Goal: Information Seeking & Learning: Learn about a topic

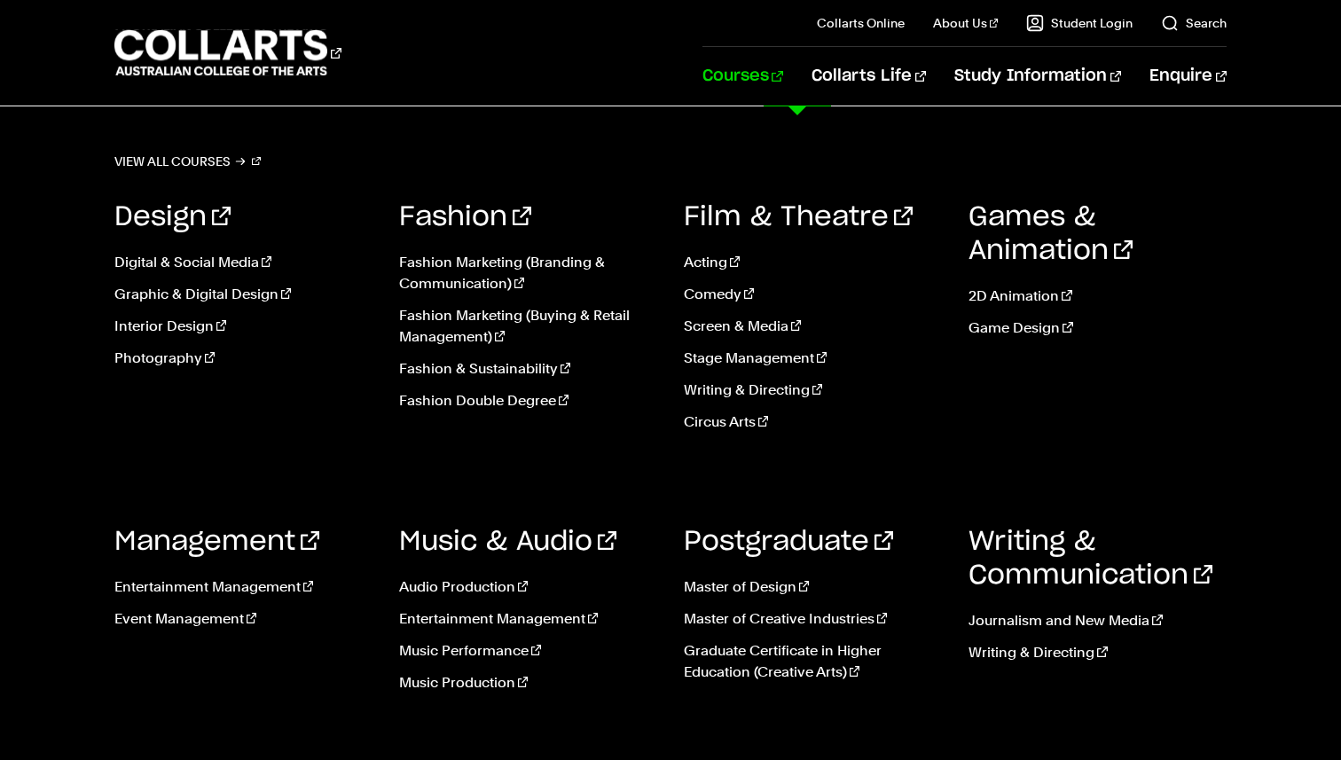
click at [783, 82] on link "Courses" at bounding box center [742, 76] width 81 height 59
click at [739, 423] on link "Circus Arts" at bounding box center [813, 421] width 258 height 21
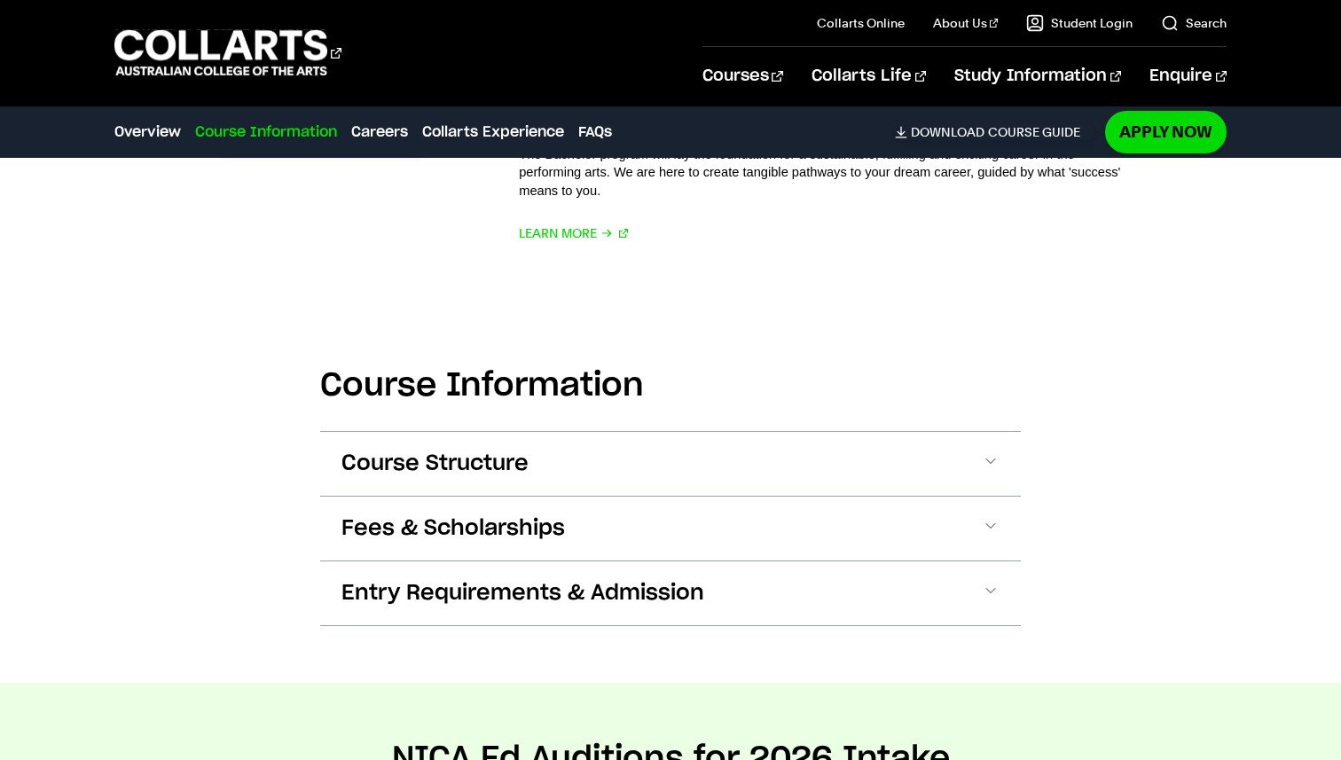
scroll to position [1104, 0]
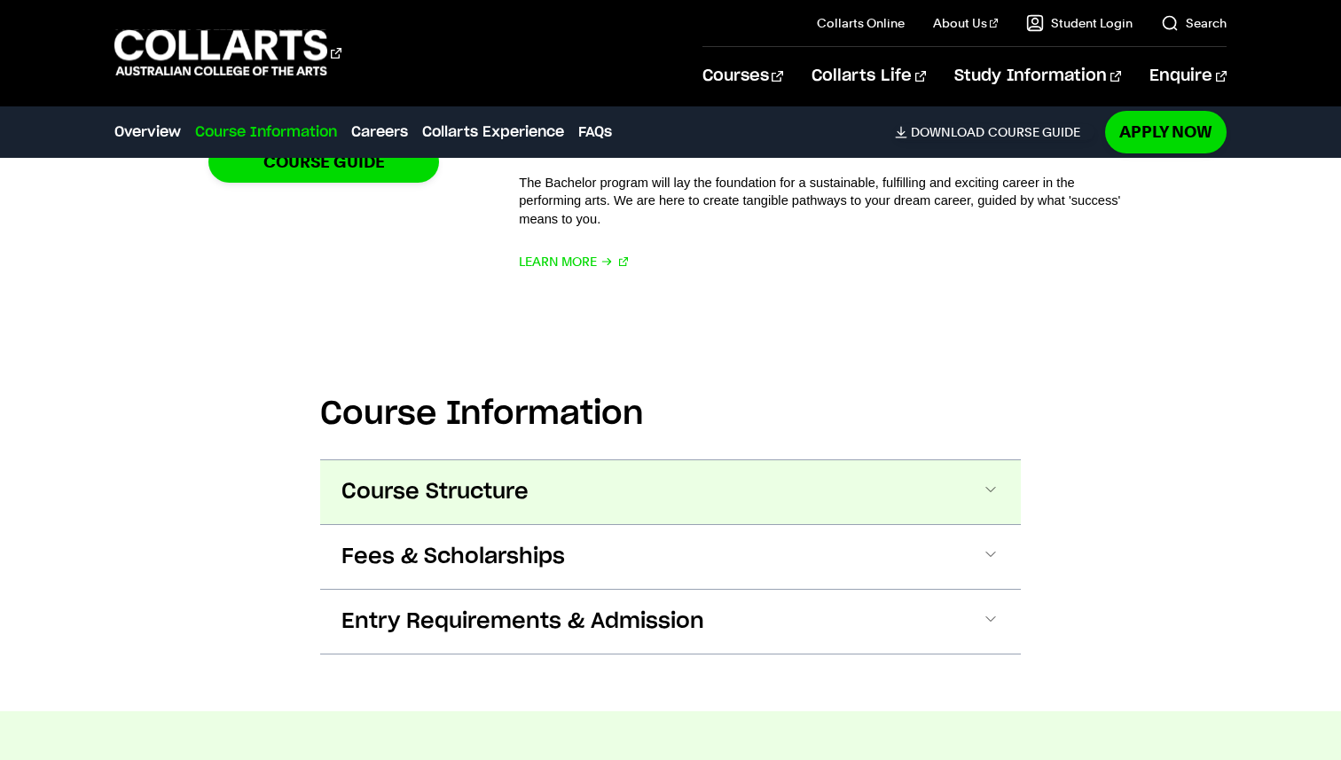
click at [692, 490] on button "Course Structure" at bounding box center [670, 492] width 700 height 64
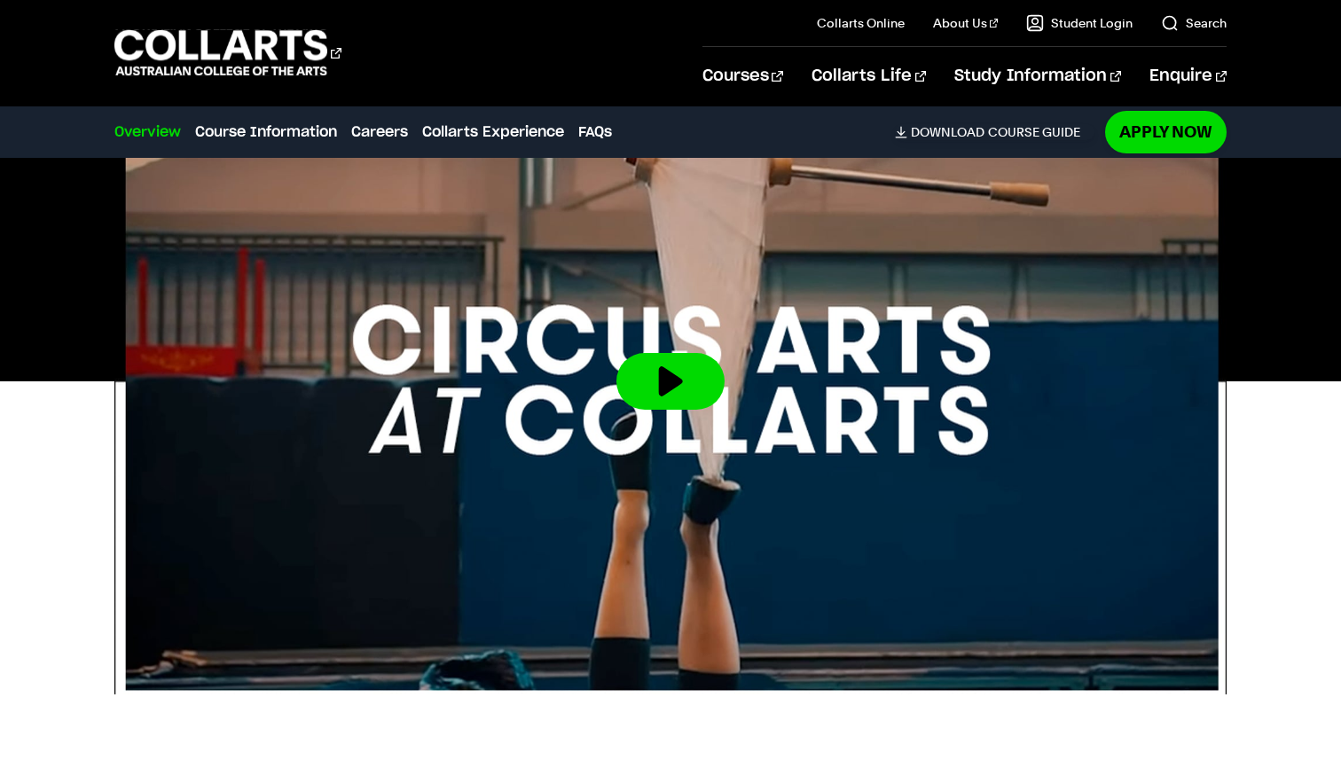
scroll to position [524, 0]
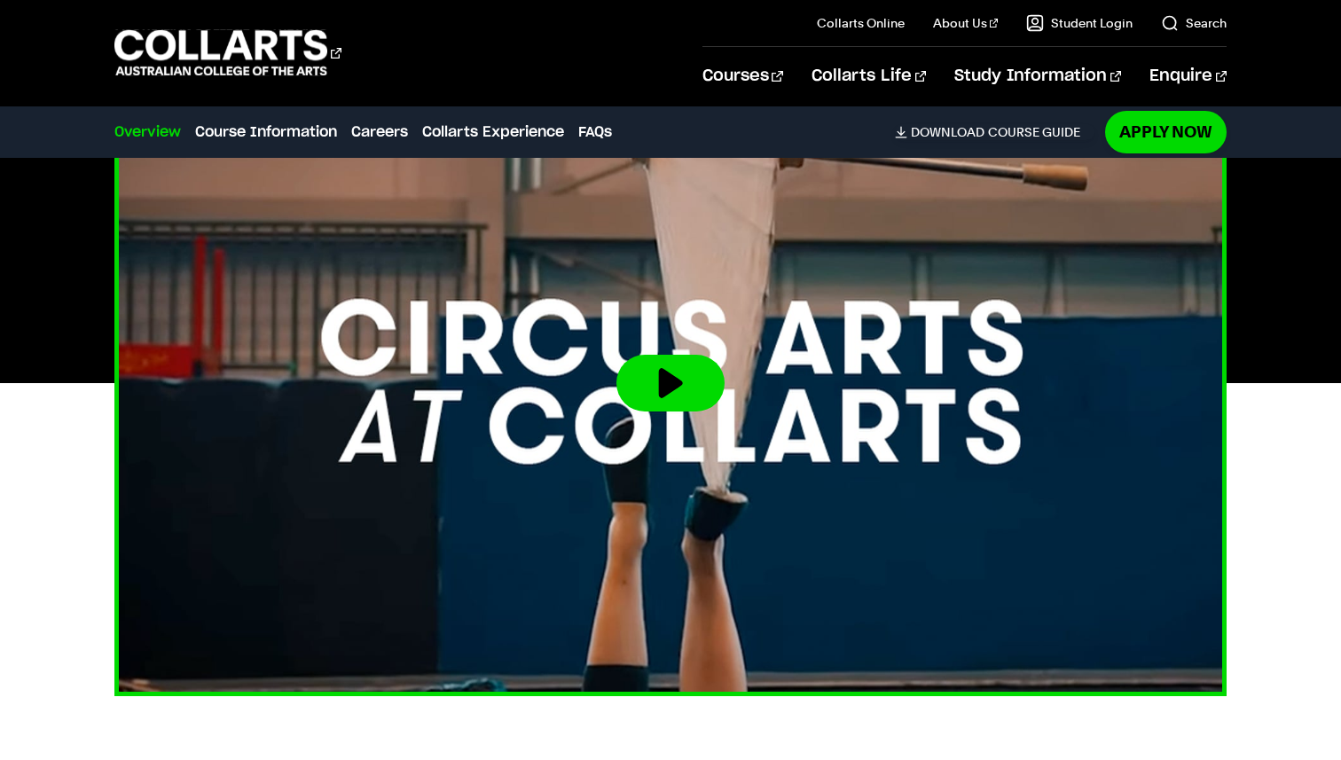
click at [642, 363] on button at bounding box center [670, 383] width 108 height 57
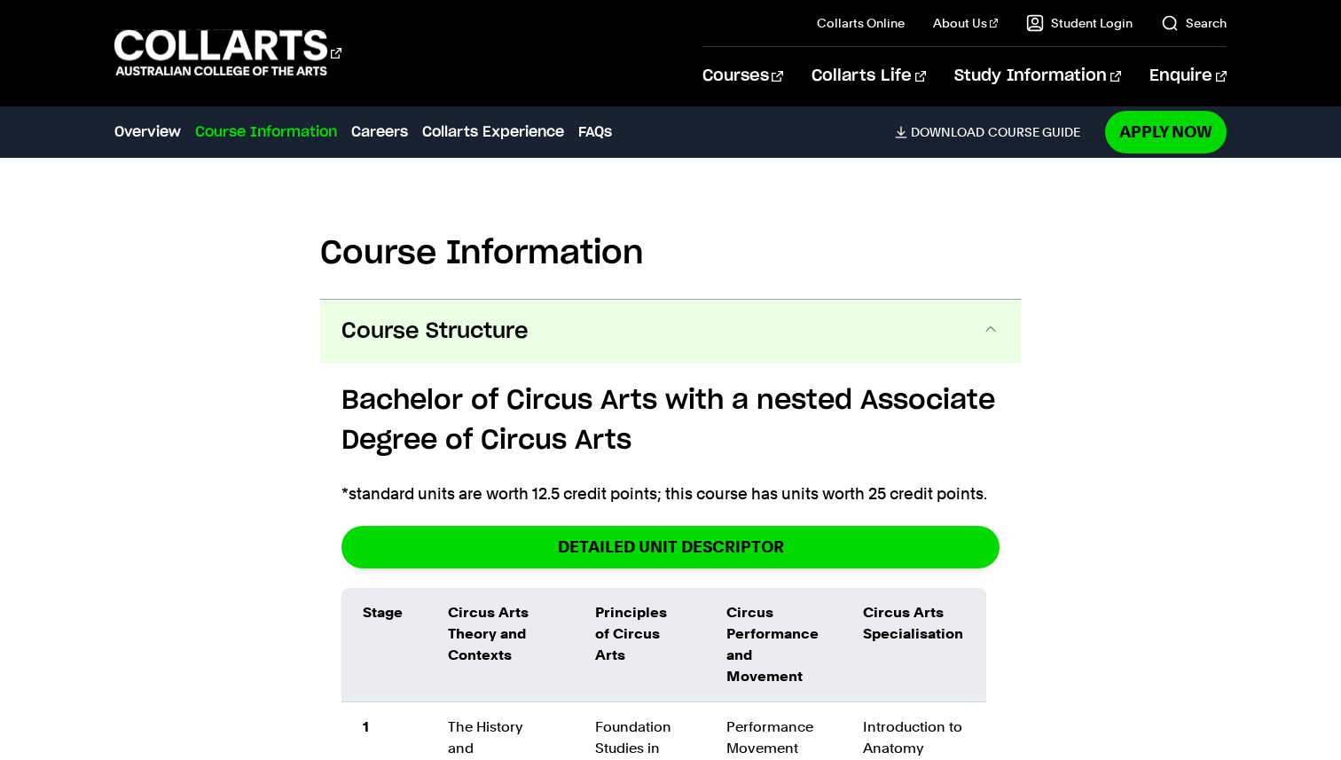
scroll to position [1507, 0]
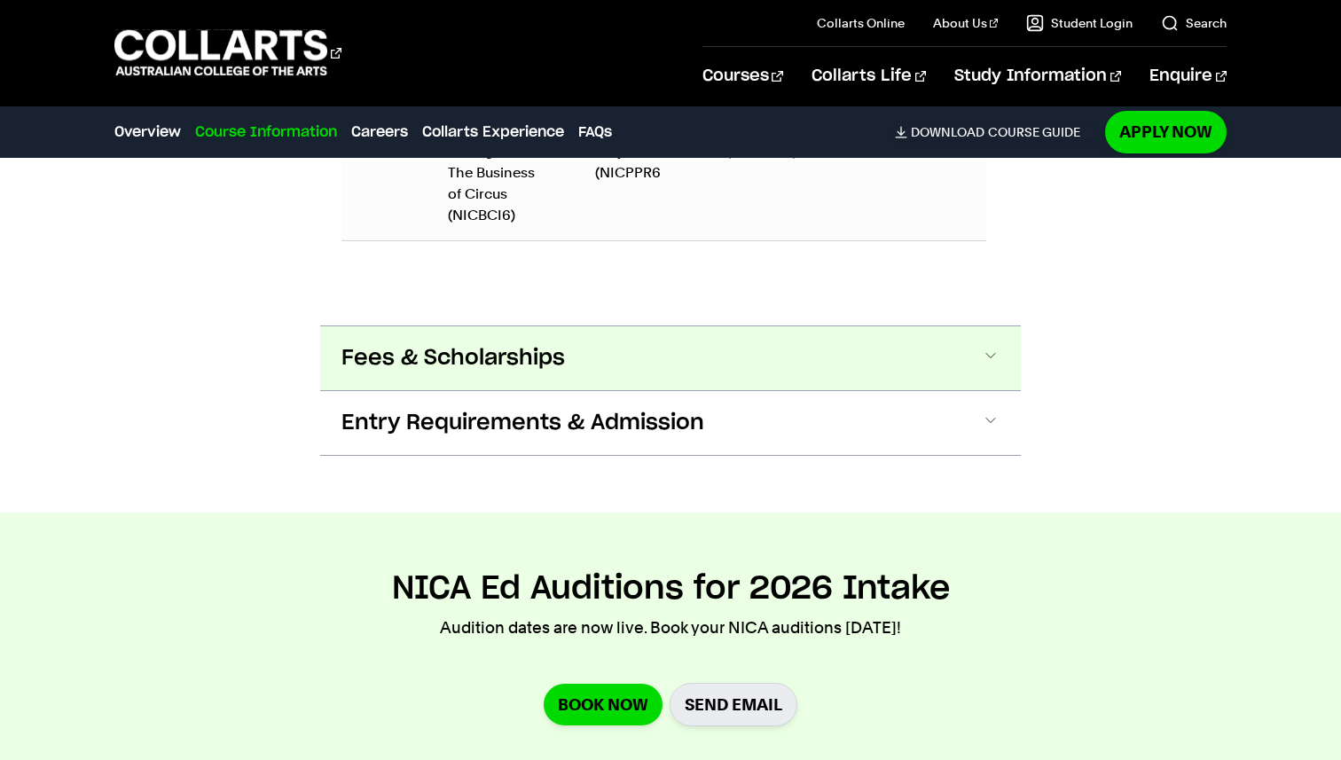
click at [375, 342] on button "Fees & Scholarships" at bounding box center [670, 358] width 700 height 64
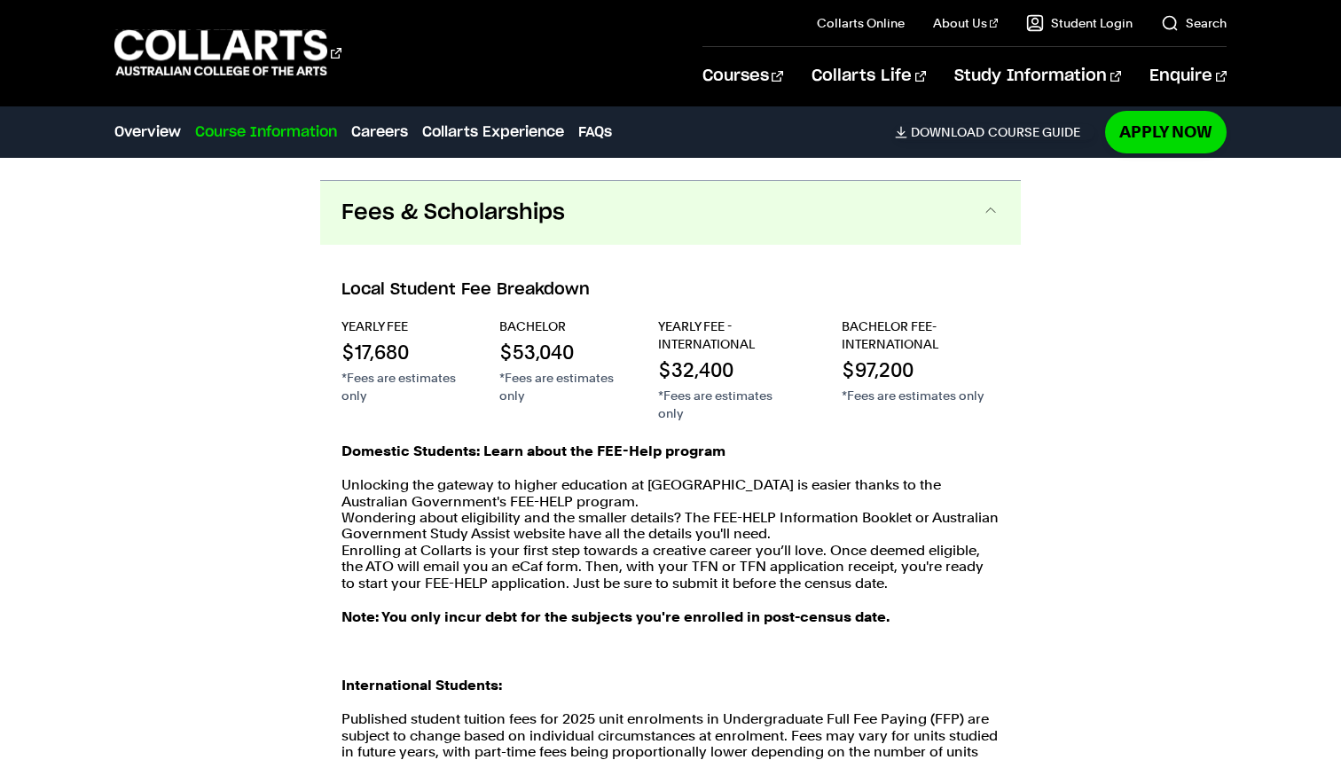
scroll to position [3030, 0]
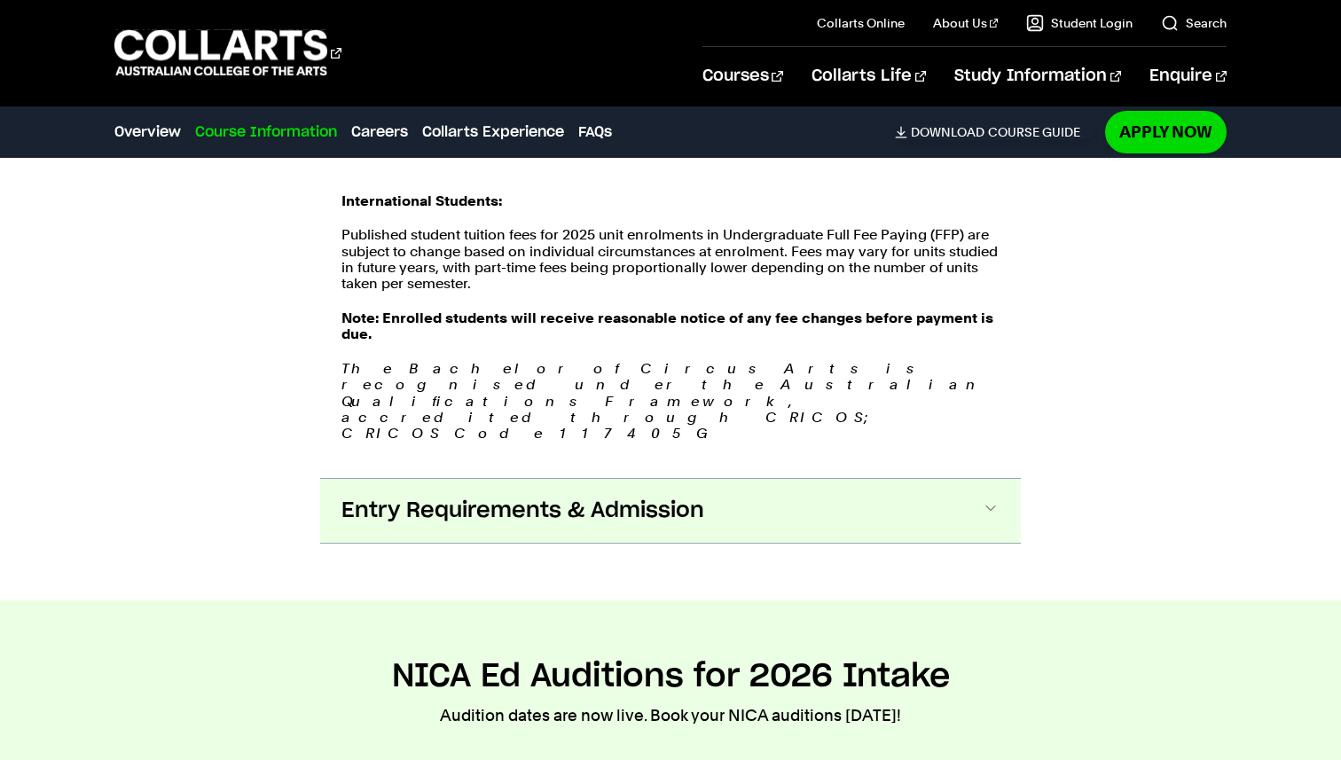
click at [402, 497] on span "Entry Requirements & Admission" at bounding box center [522, 511] width 363 height 28
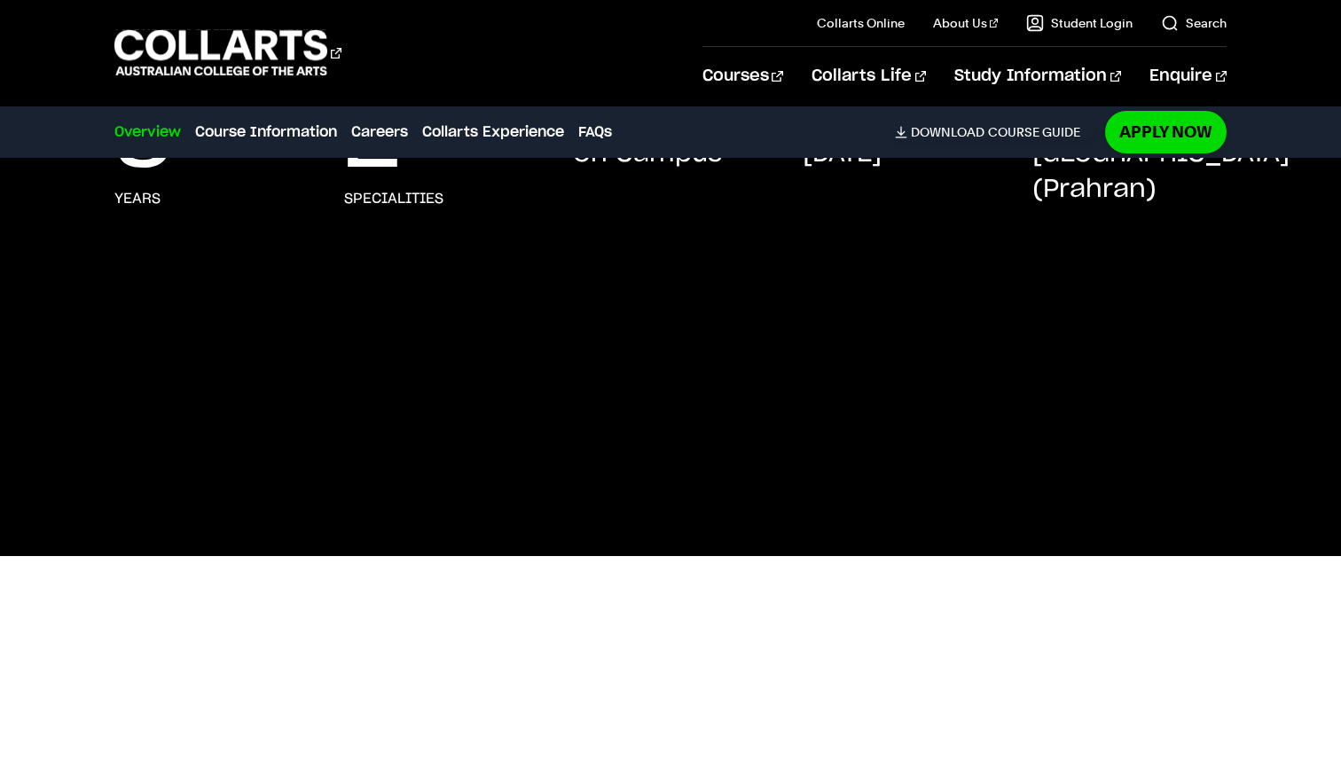
scroll to position [0, 0]
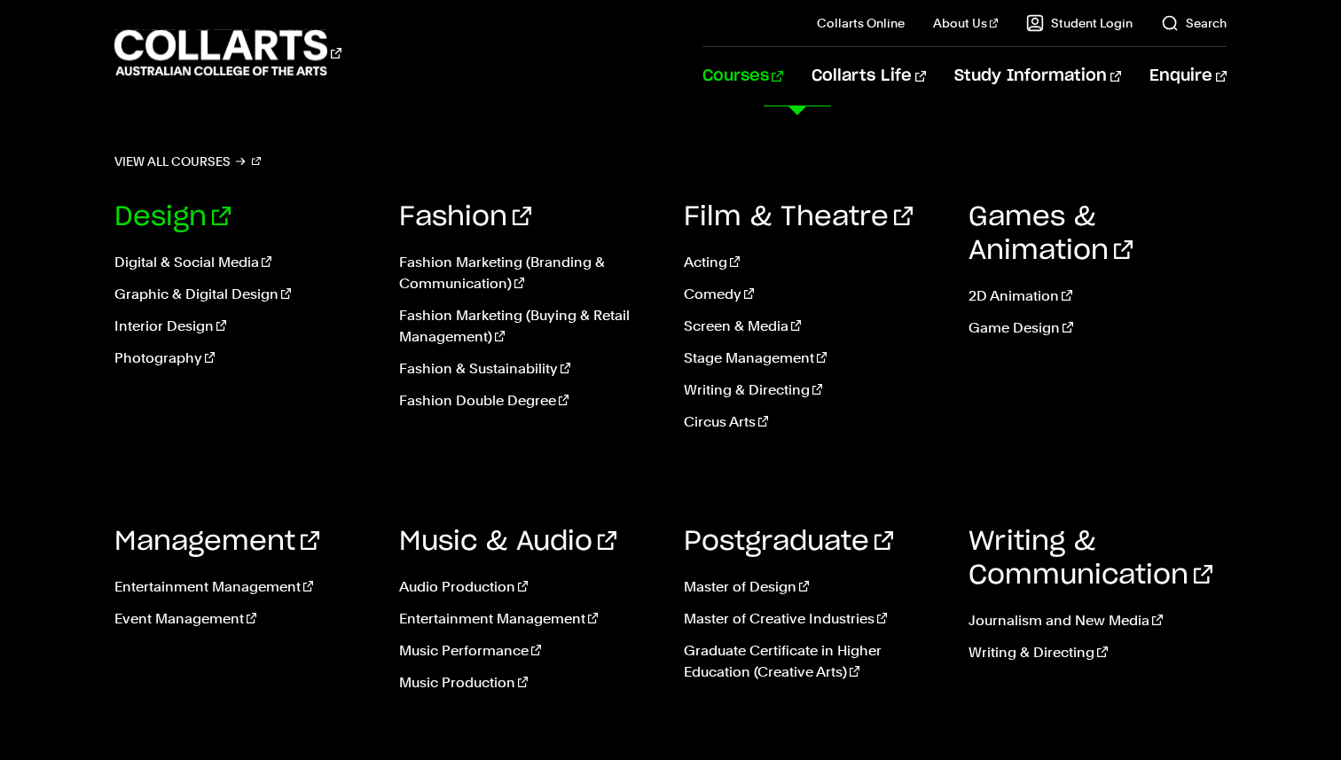
click at [167, 215] on link "Design" at bounding box center [172, 217] width 116 height 27
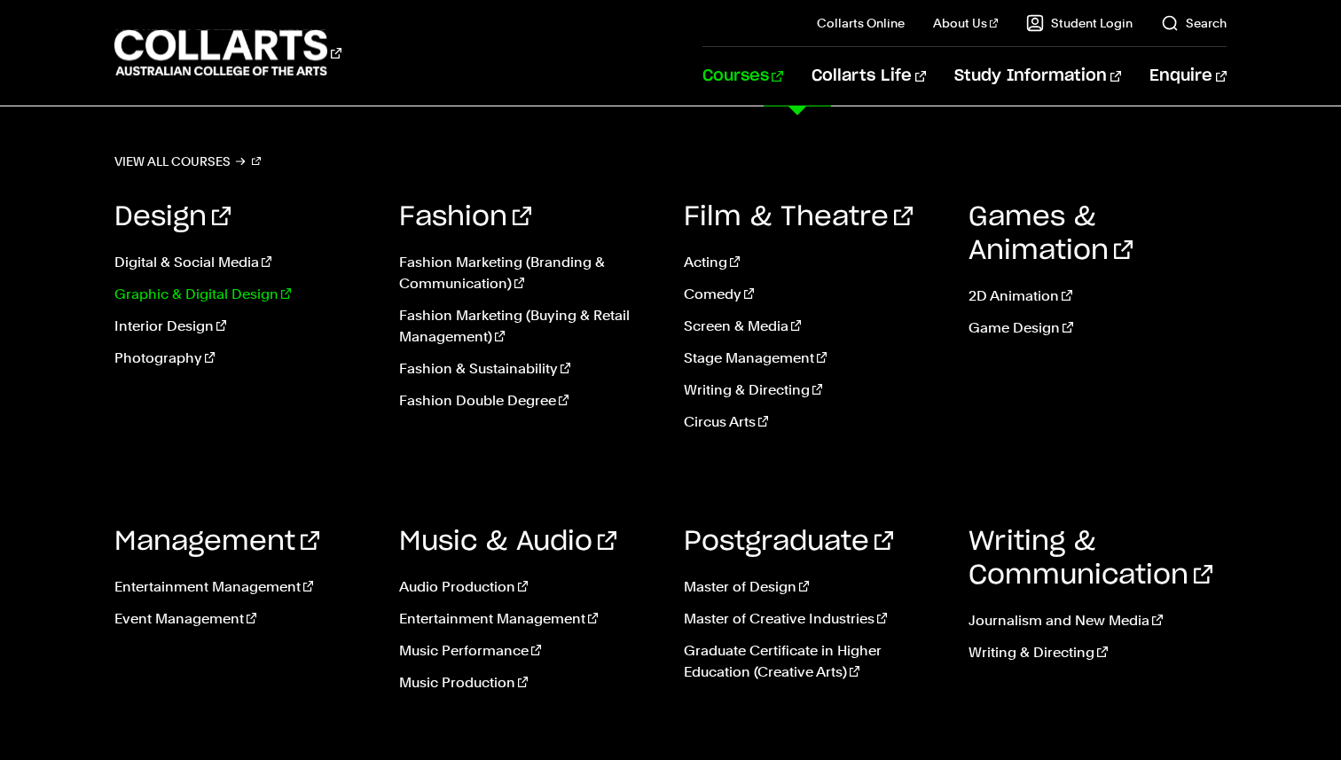
click at [241, 299] on link "Graphic & Digital Design" at bounding box center [243, 294] width 258 height 21
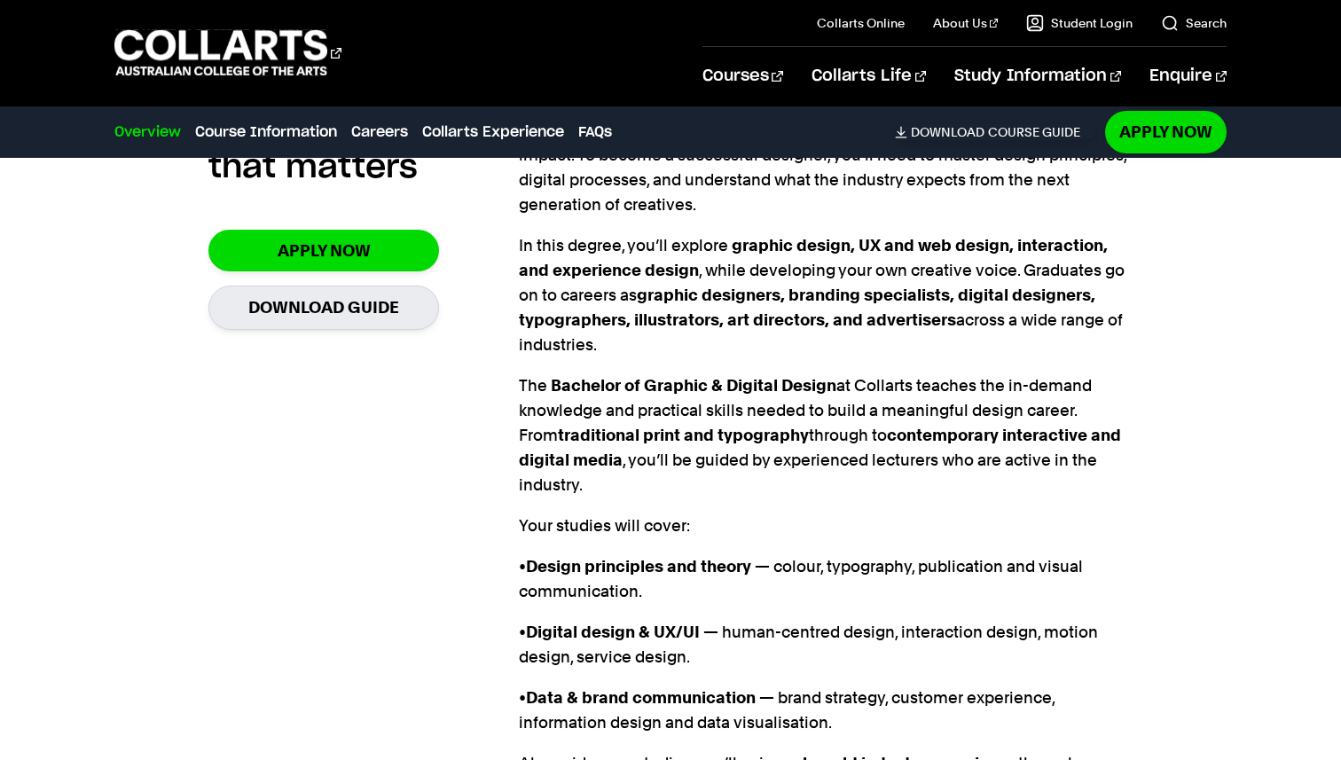
scroll to position [1382, 0]
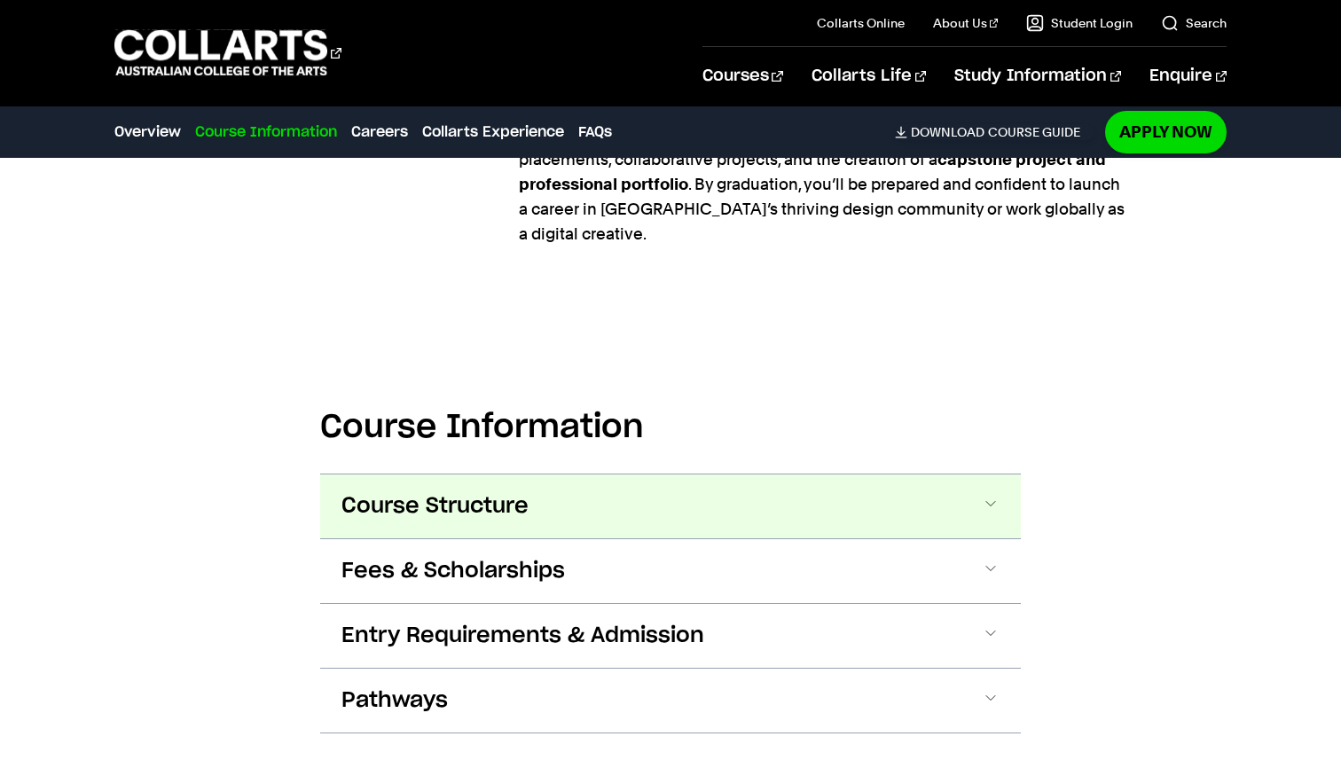
click at [436, 492] on span "Course Structure" at bounding box center [434, 506] width 187 height 28
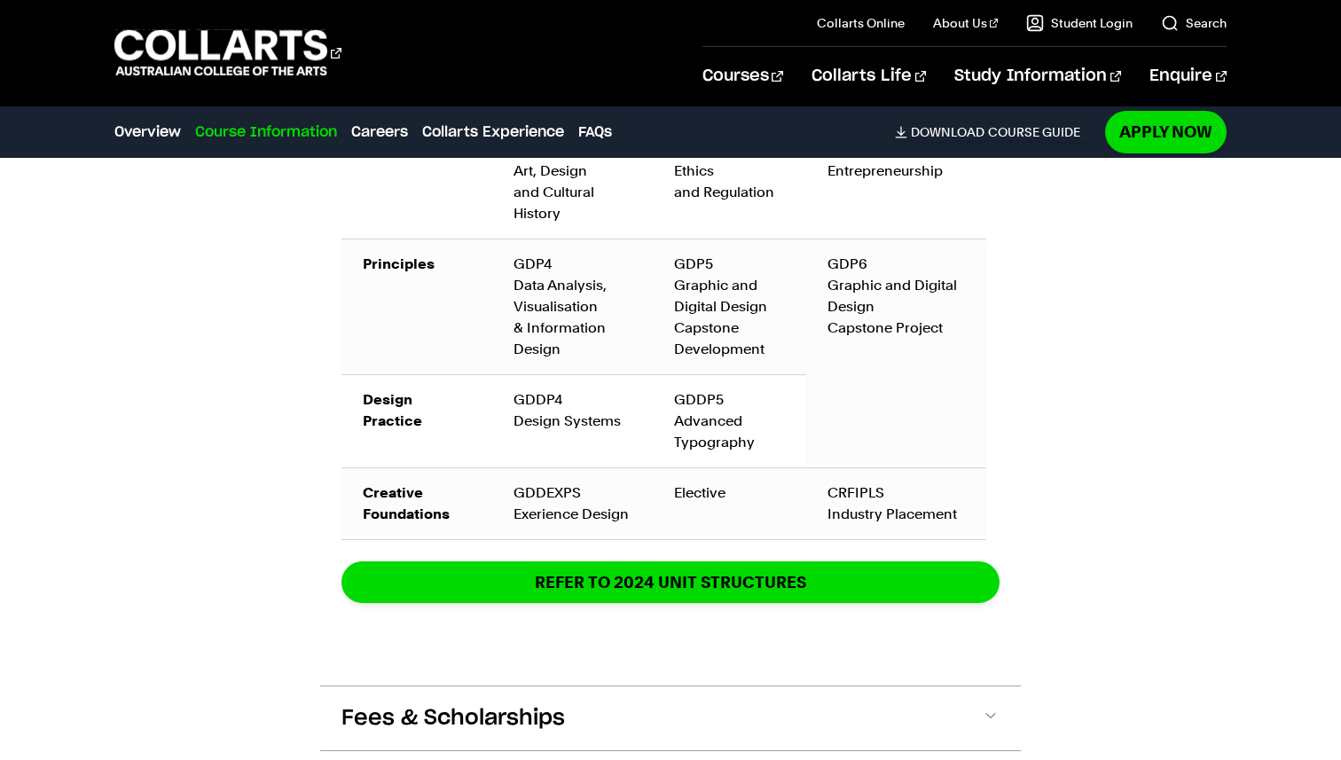
scroll to position [3224, 0]
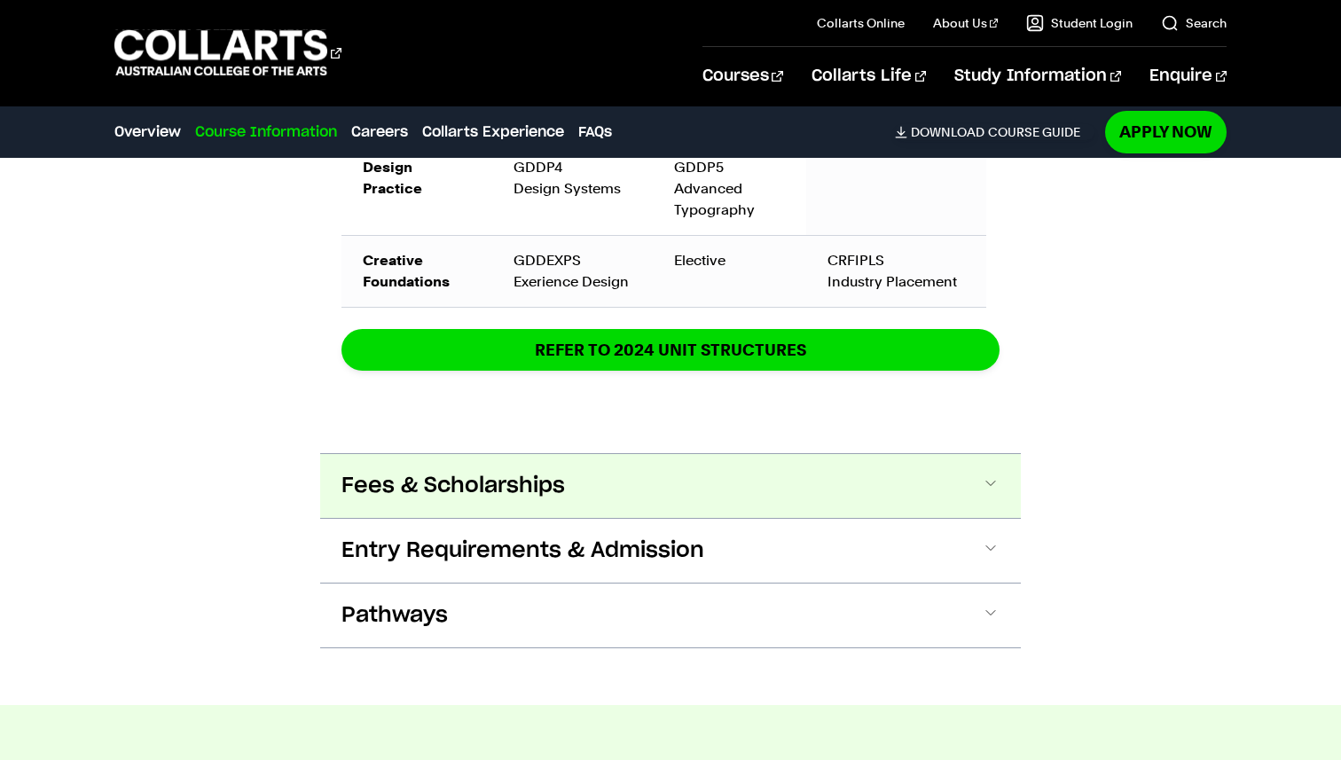
click at [385, 454] on button "Fees & Scholarships" at bounding box center [670, 486] width 700 height 64
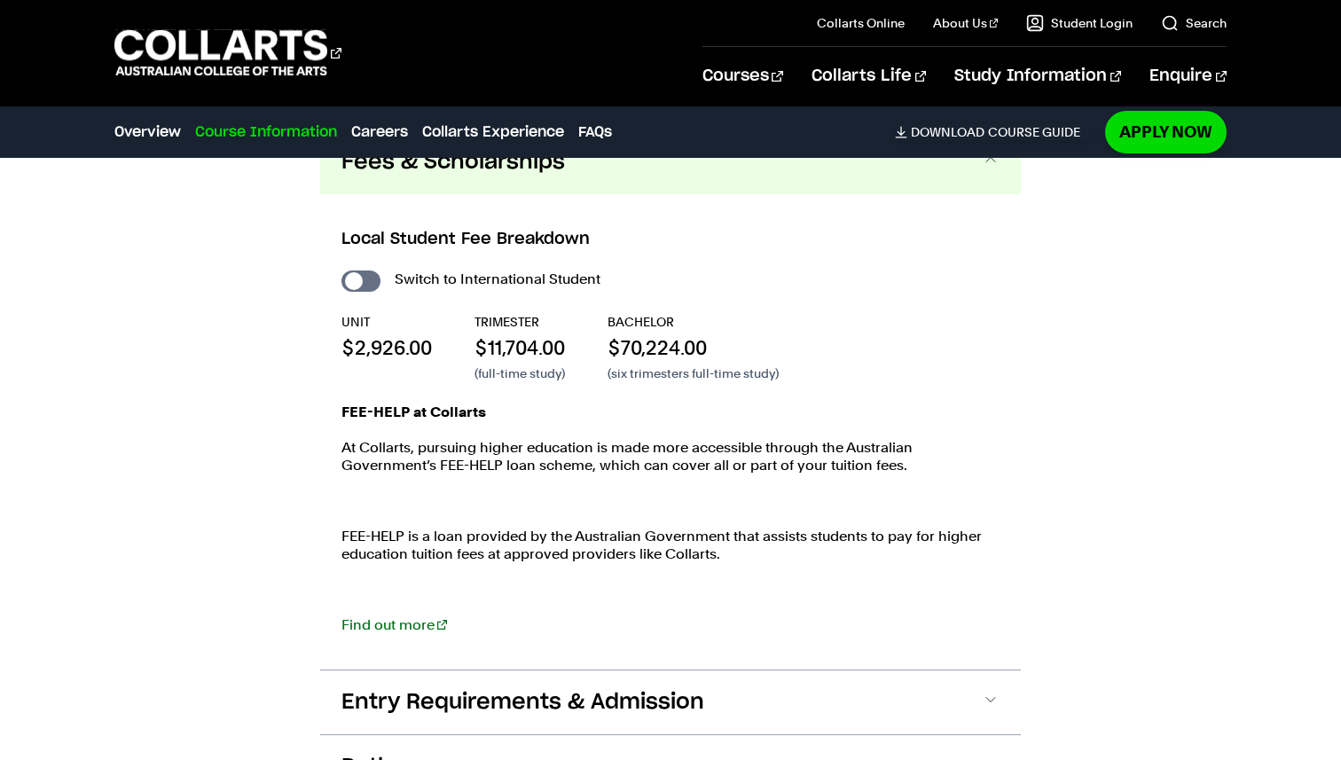
scroll to position [3781, 0]
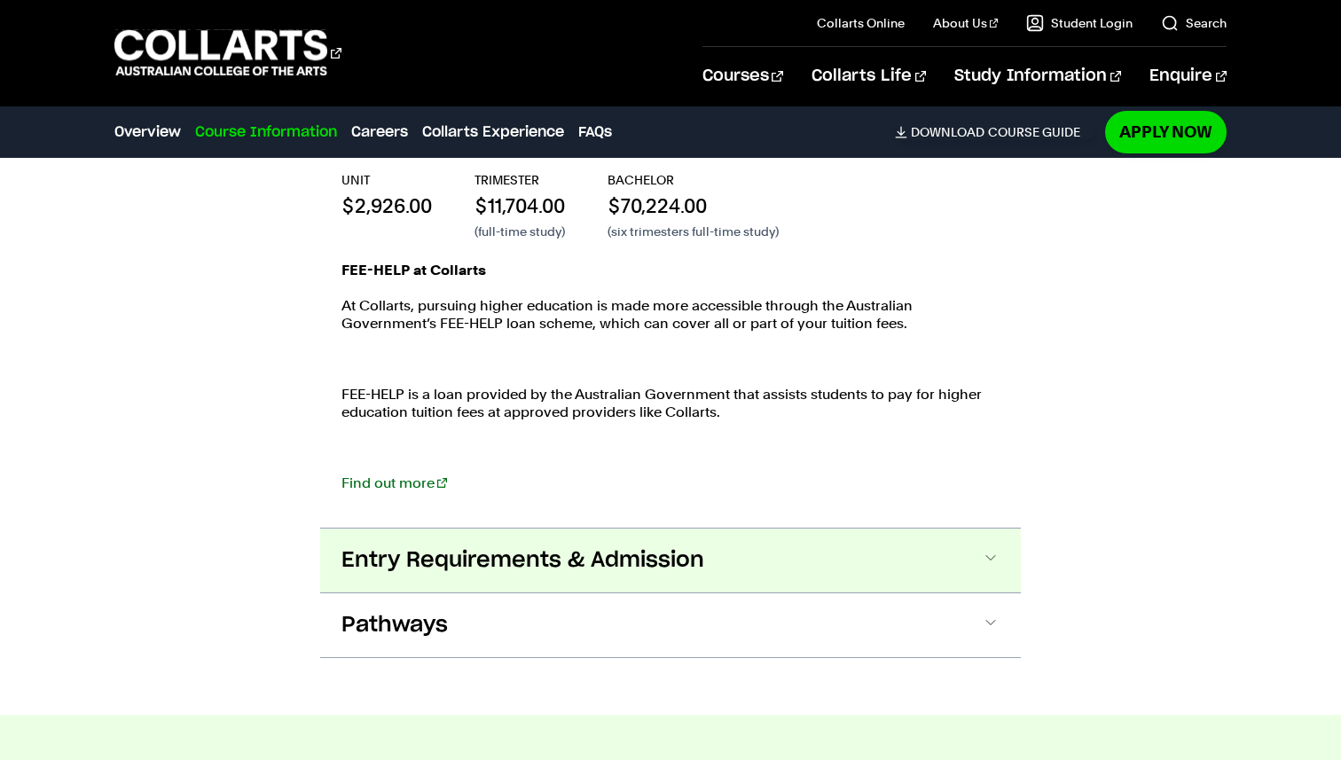
click at [458, 528] on button "Entry Requirements & Admission" at bounding box center [670, 560] width 700 height 64
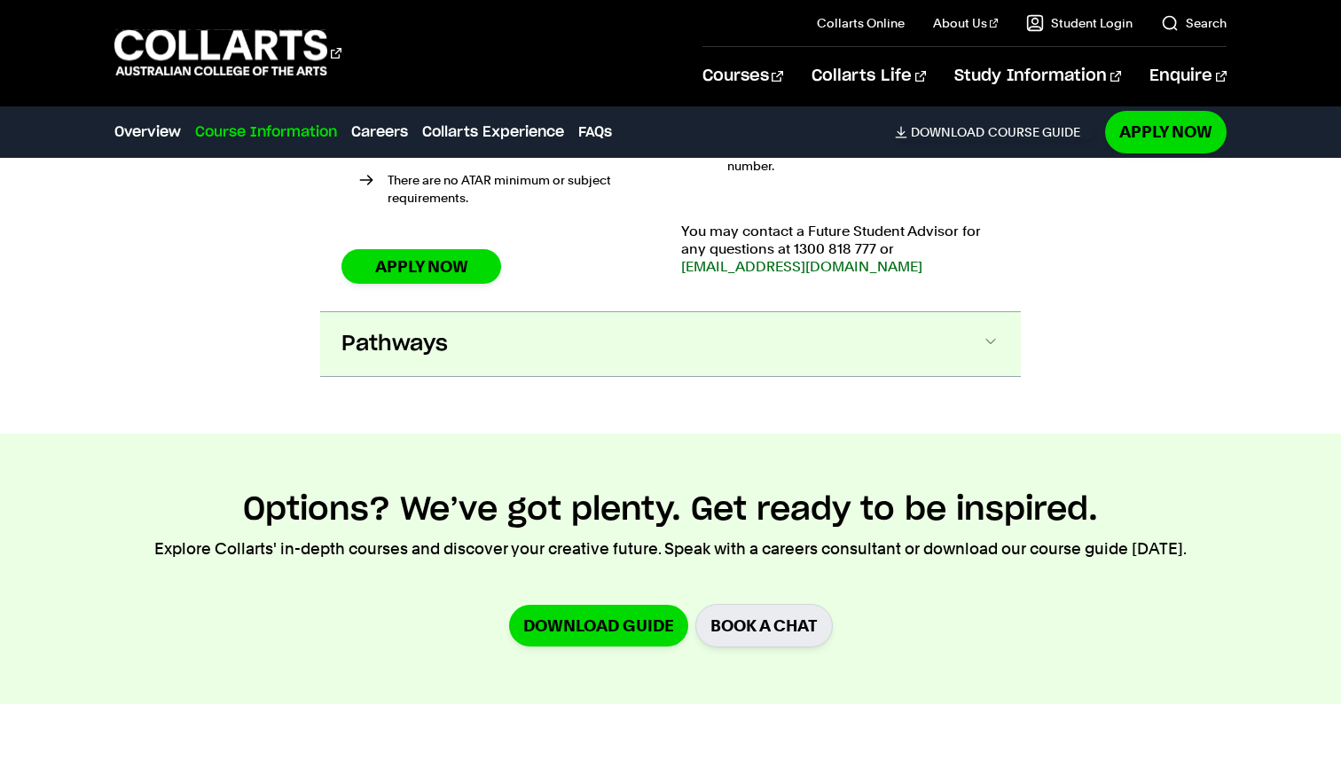
scroll to position [4705, 0]
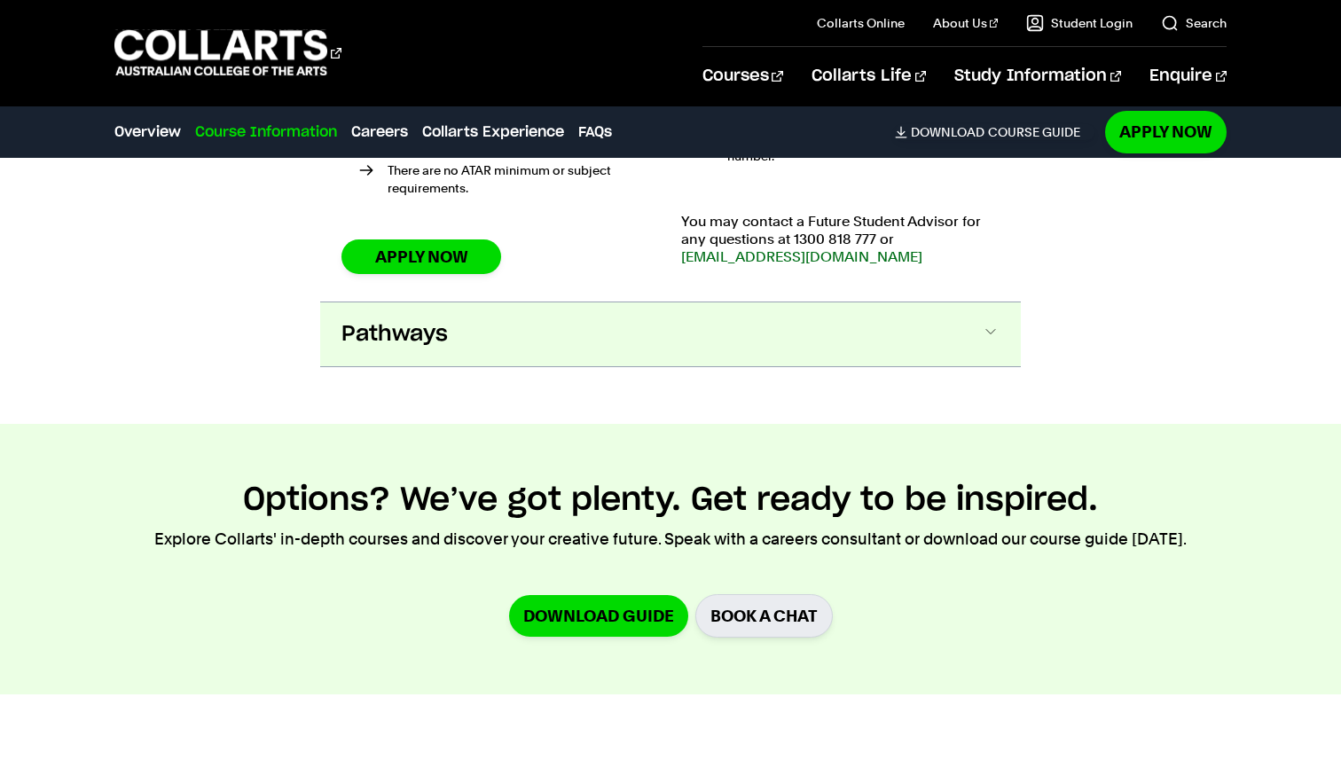
click at [418, 302] on button "Pathways" at bounding box center [670, 334] width 700 height 64
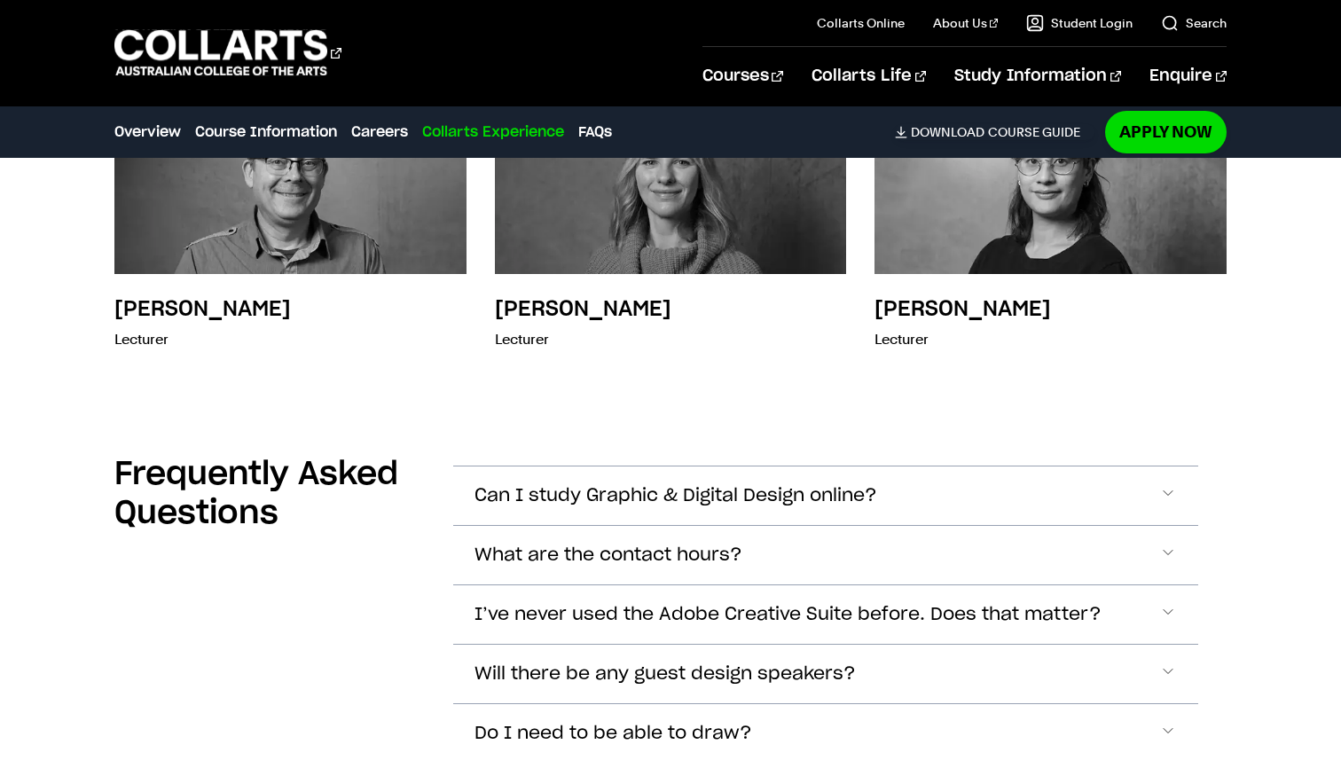
scroll to position [8559, 0]
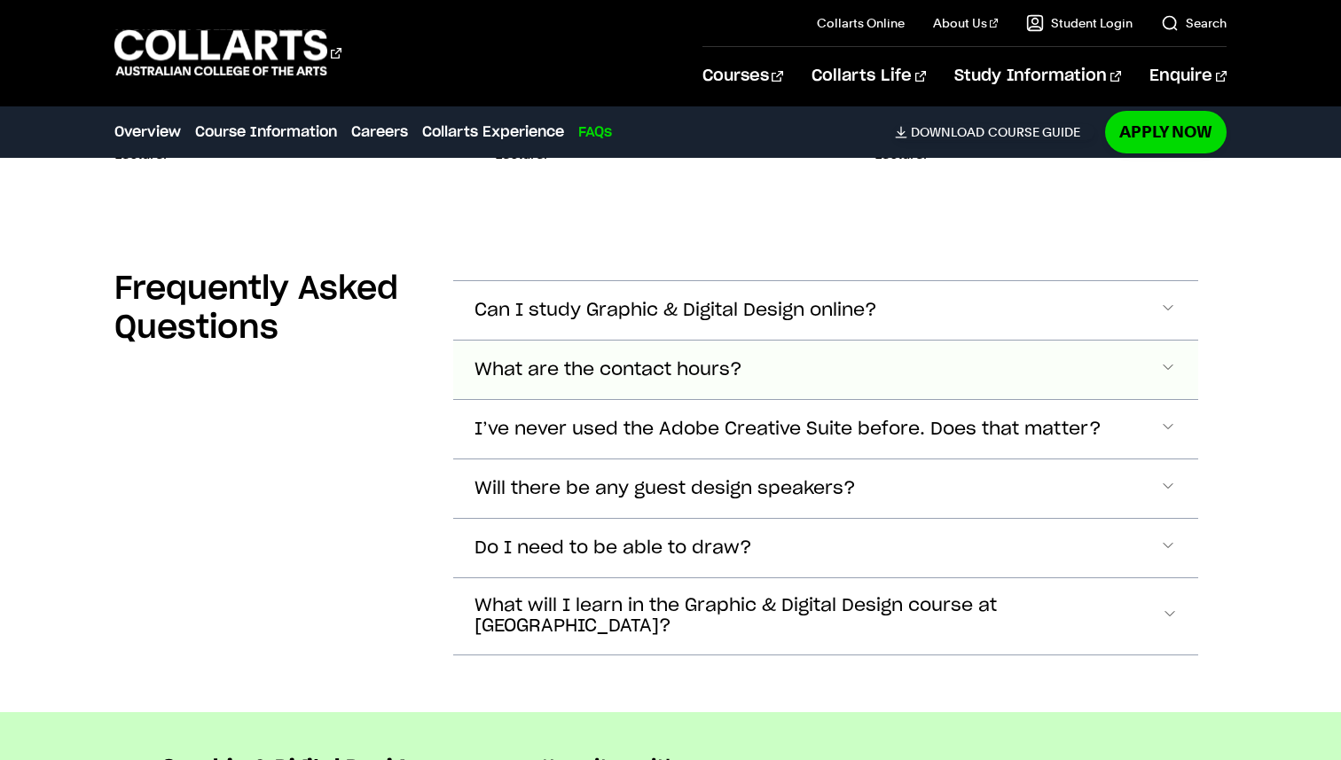
click at [515, 340] on button "What are the contact hours?" at bounding box center [826, 369] width 746 height 59
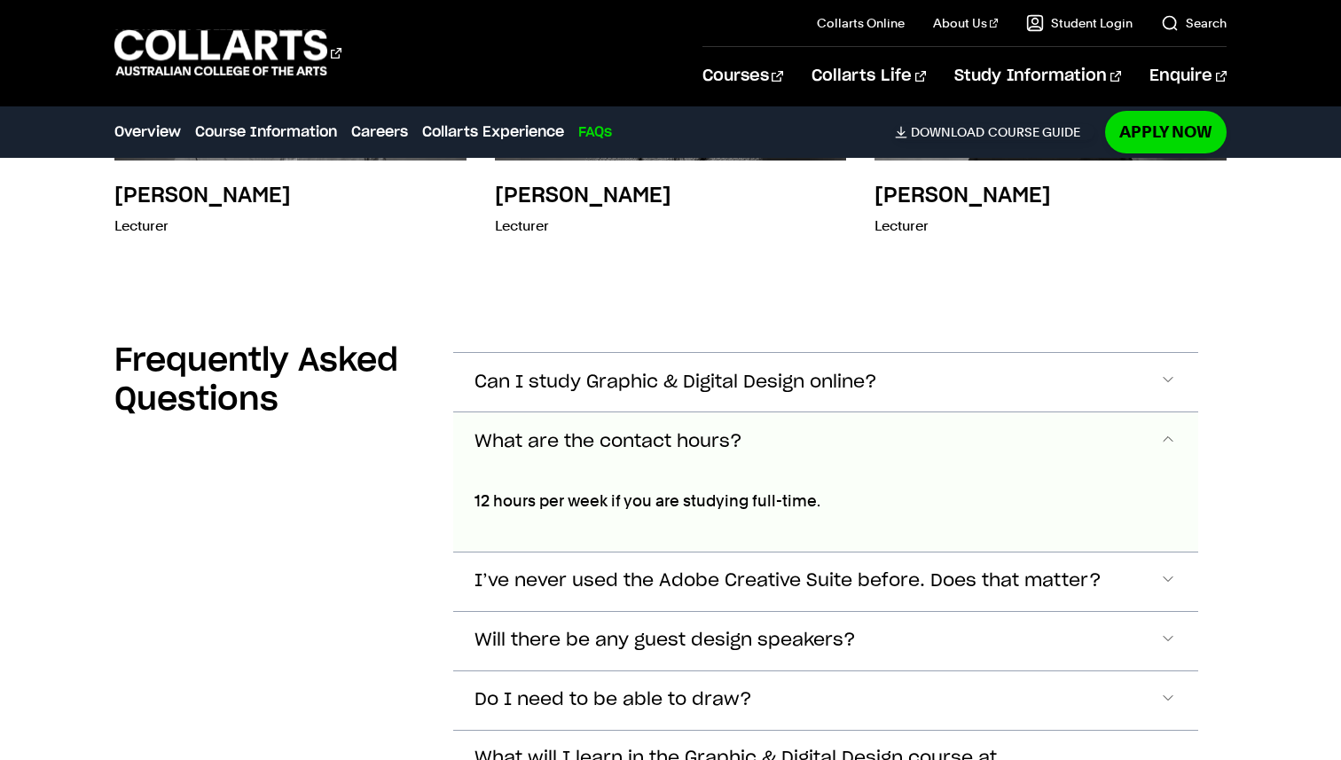
scroll to position [8657, 0]
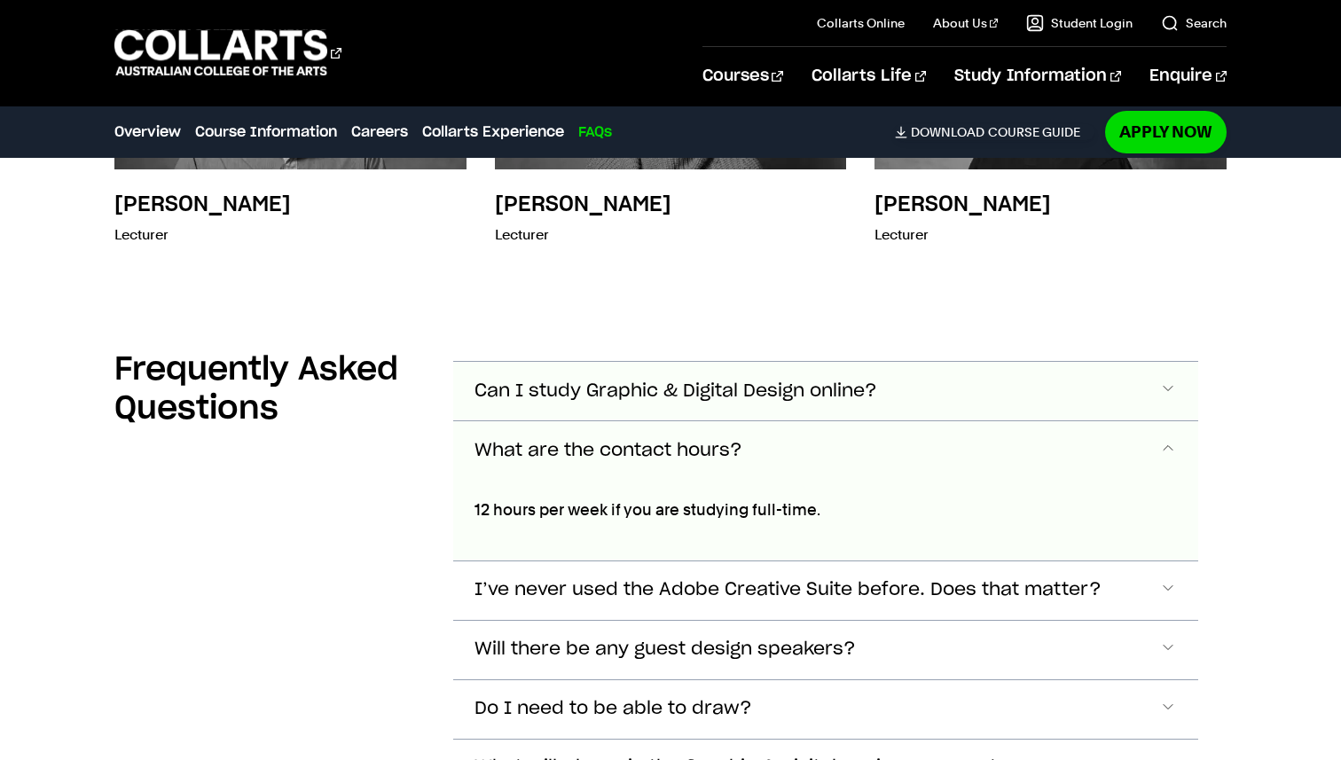
click at [563, 381] on span "Can I study Graphic & Digital Design online?" at bounding box center [675, 391] width 403 height 20
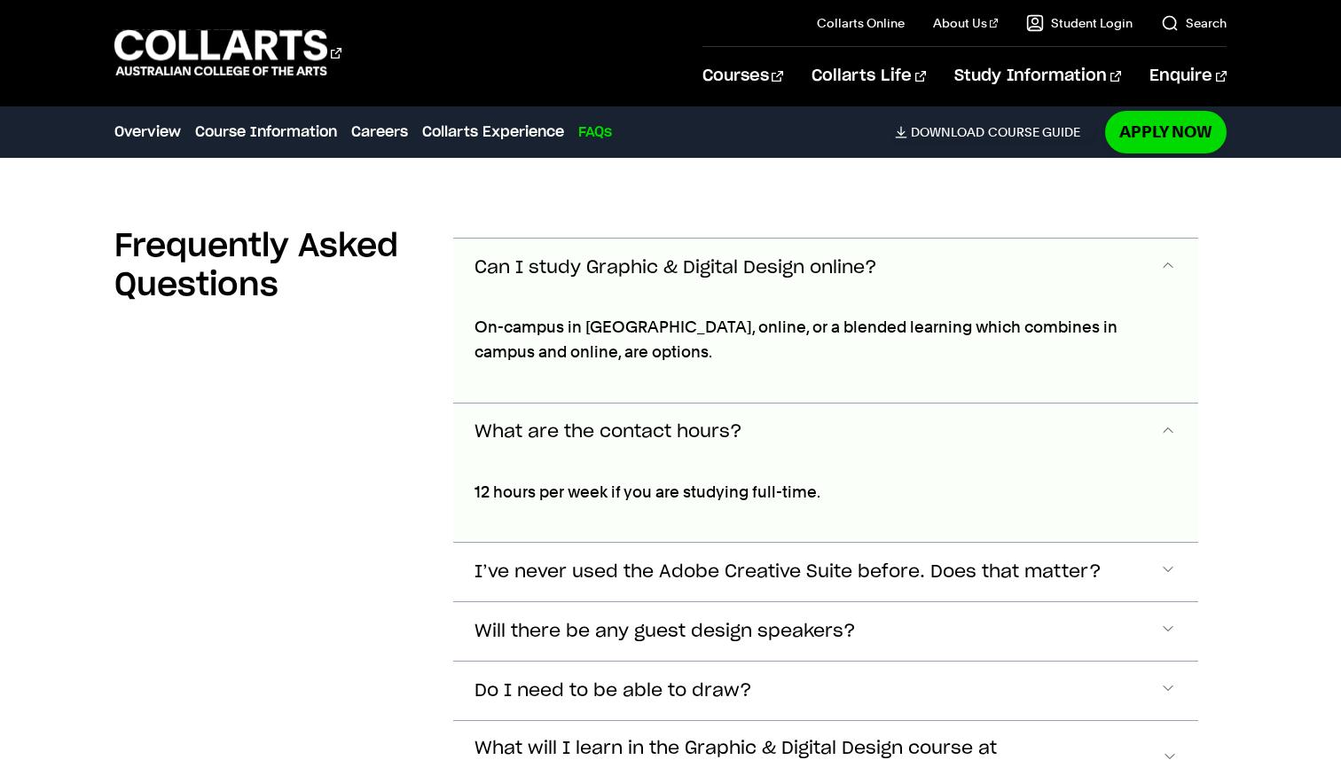
scroll to position [8781, 0]
click at [520, 257] on span "Can I study Graphic & Digital Design online?" at bounding box center [675, 267] width 403 height 20
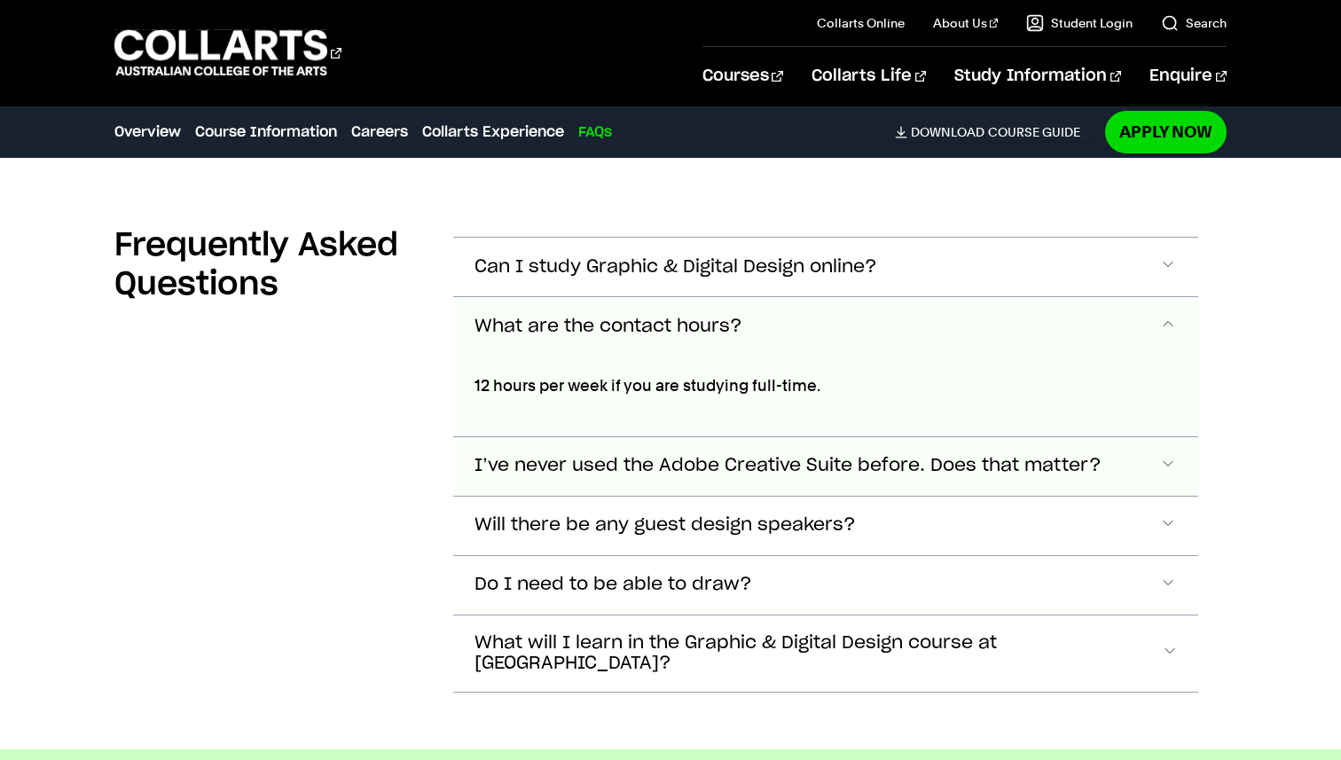
click at [641, 456] on span "I’ve never used the Adobe Creative Suite before. Does that matter?" at bounding box center [787, 466] width 627 height 20
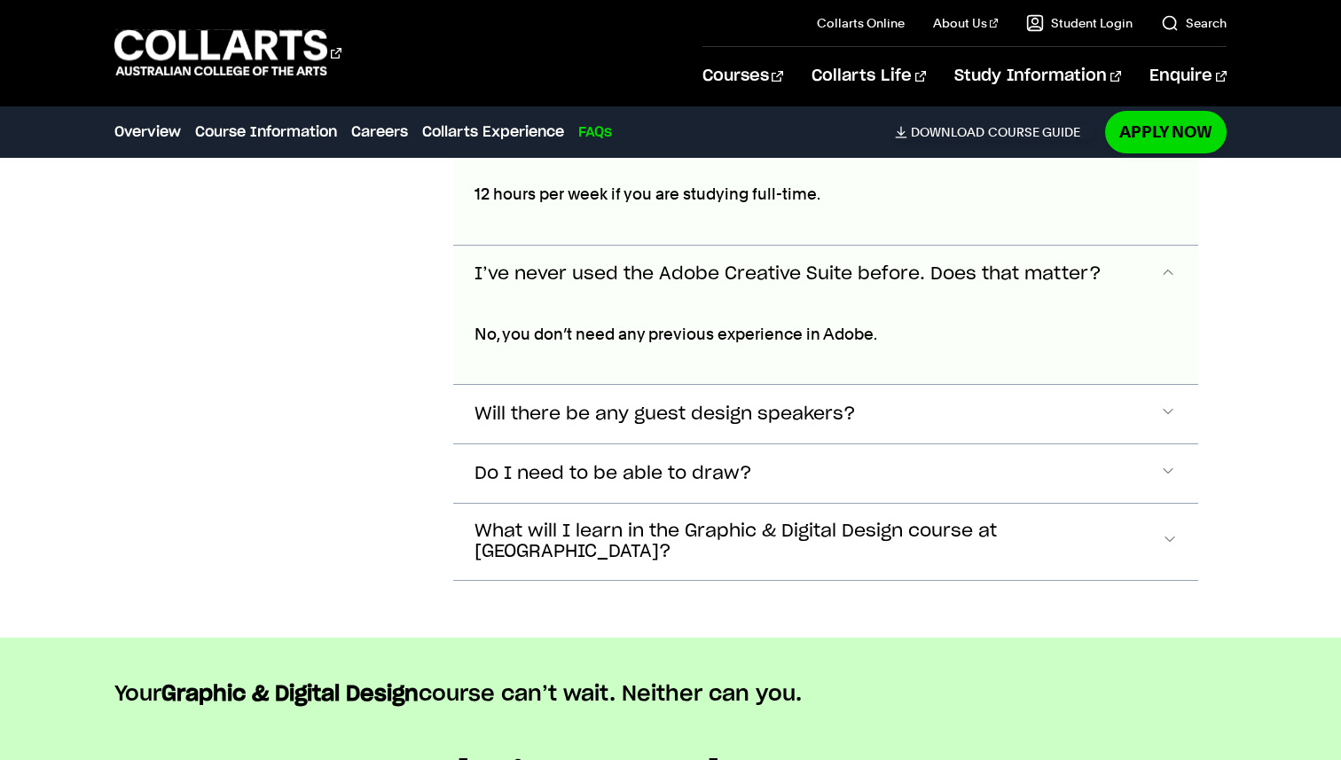
scroll to position [8980, 0]
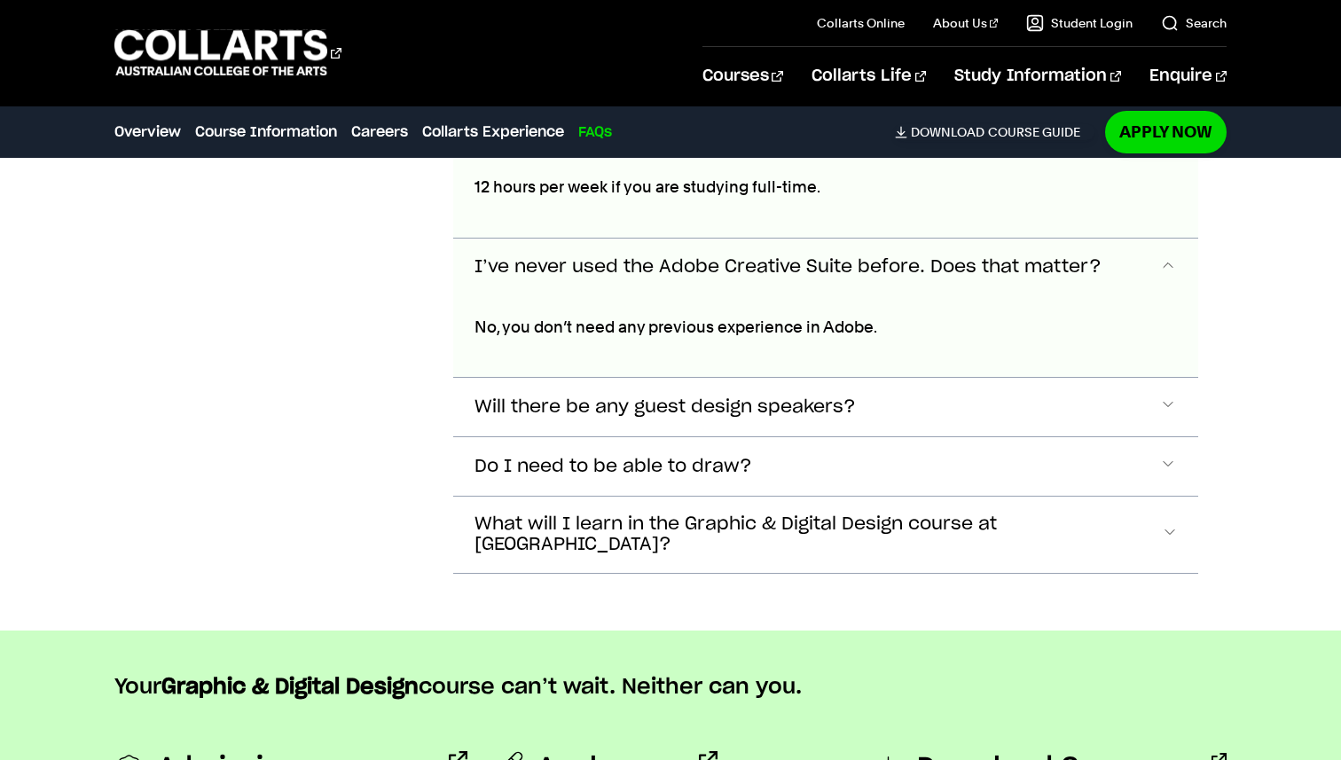
click at [595, 239] on button "I’ve never used the Adobe Creative Suite before. Does that matter?" at bounding box center [826, 268] width 746 height 59
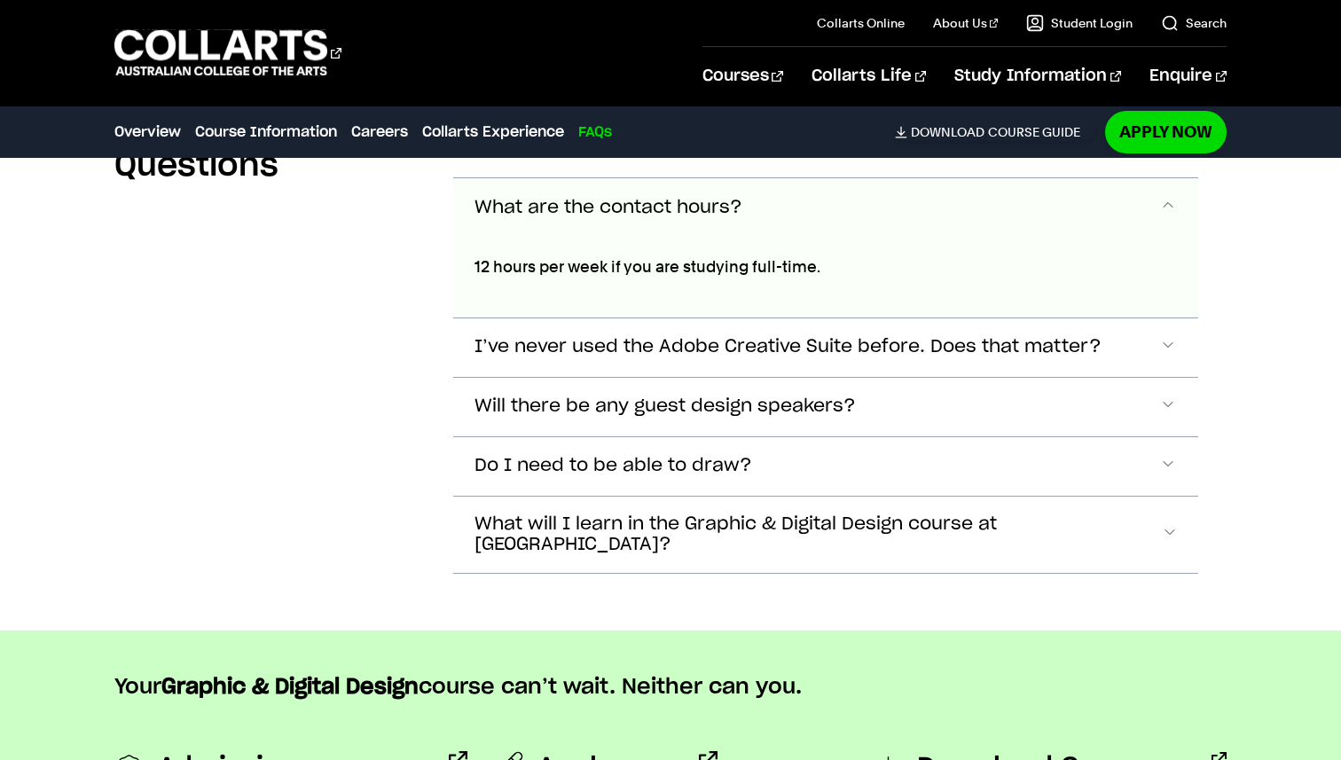
scroll to position [8848, 0]
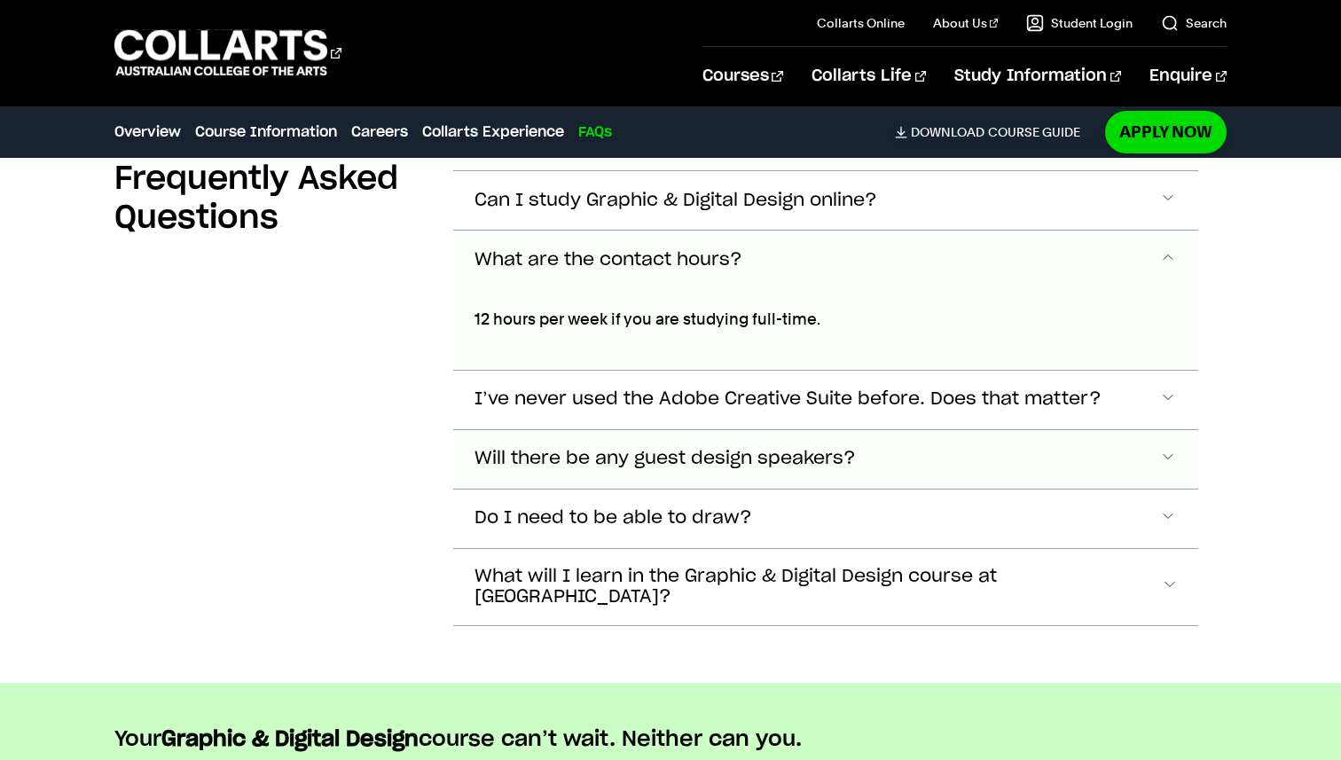
click at [504, 449] on span "Will there be any guest design speakers?" at bounding box center [664, 459] width 381 height 20
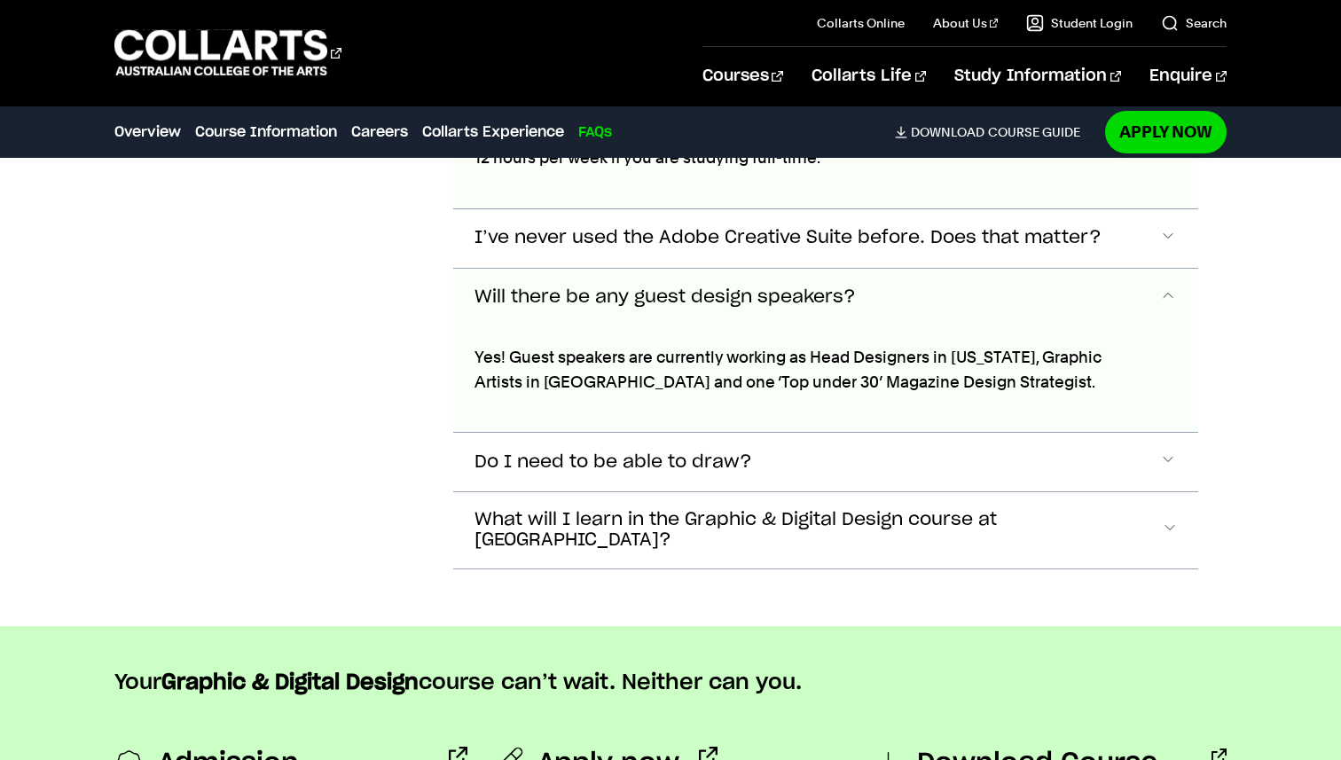
scroll to position [9038, 0]
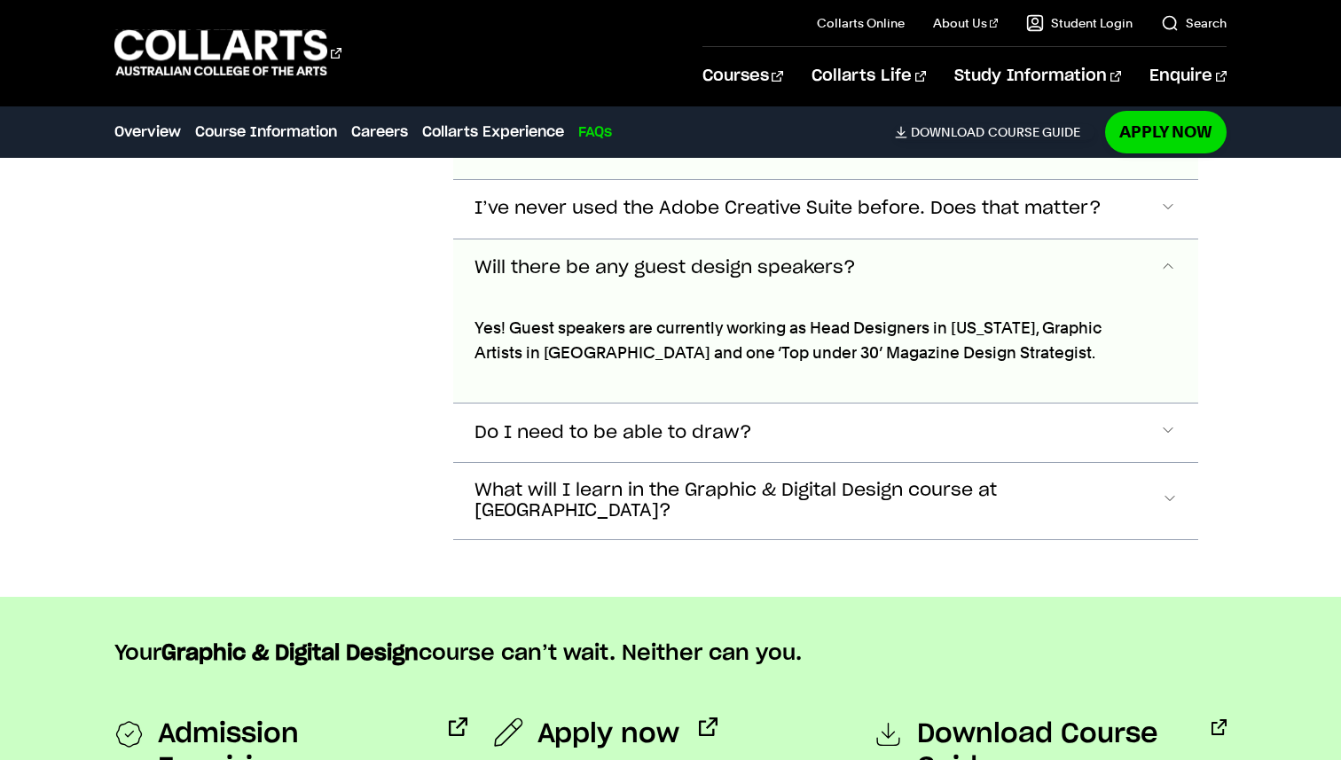
click at [506, 239] on button "Will there be any guest design speakers?" at bounding box center [826, 268] width 746 height 59
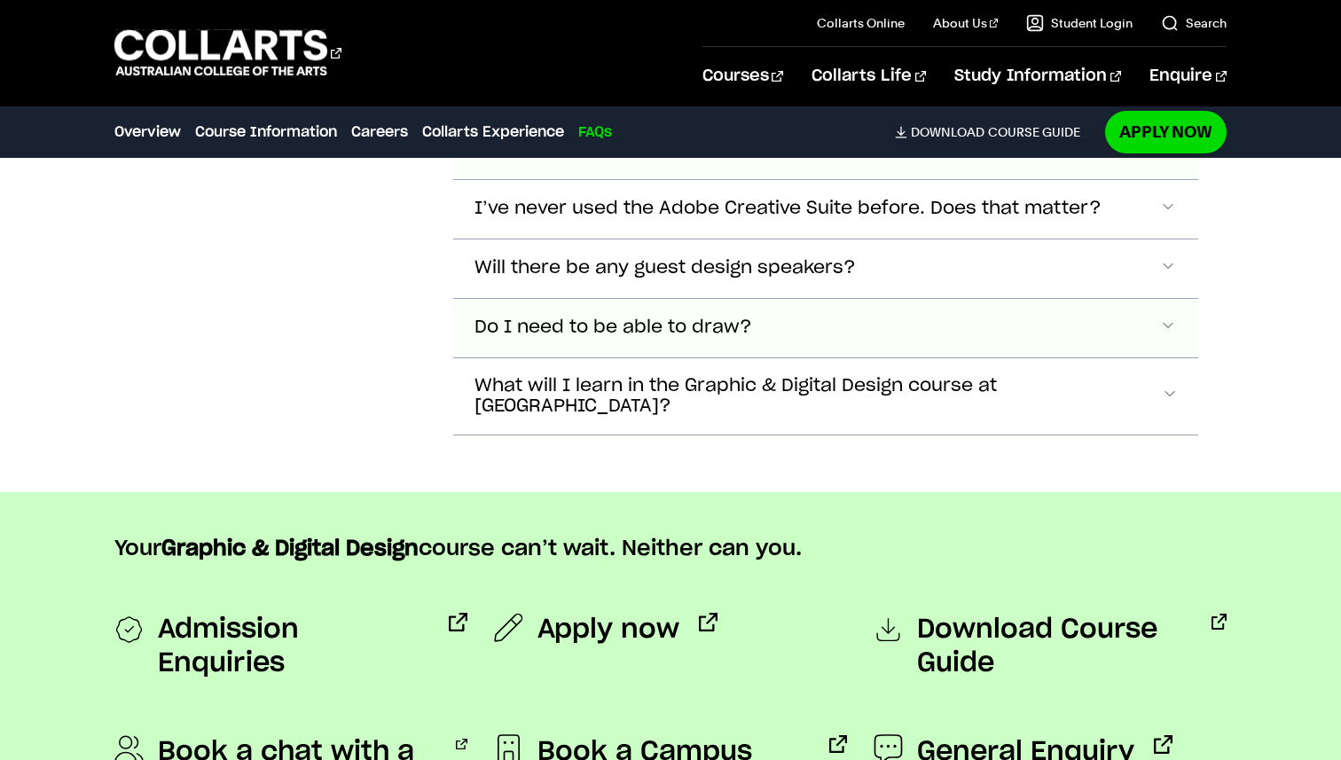
click at [517, 317] on span "Do I need to be able to draw?" at bounding box center [613, 327] width 278 height 20
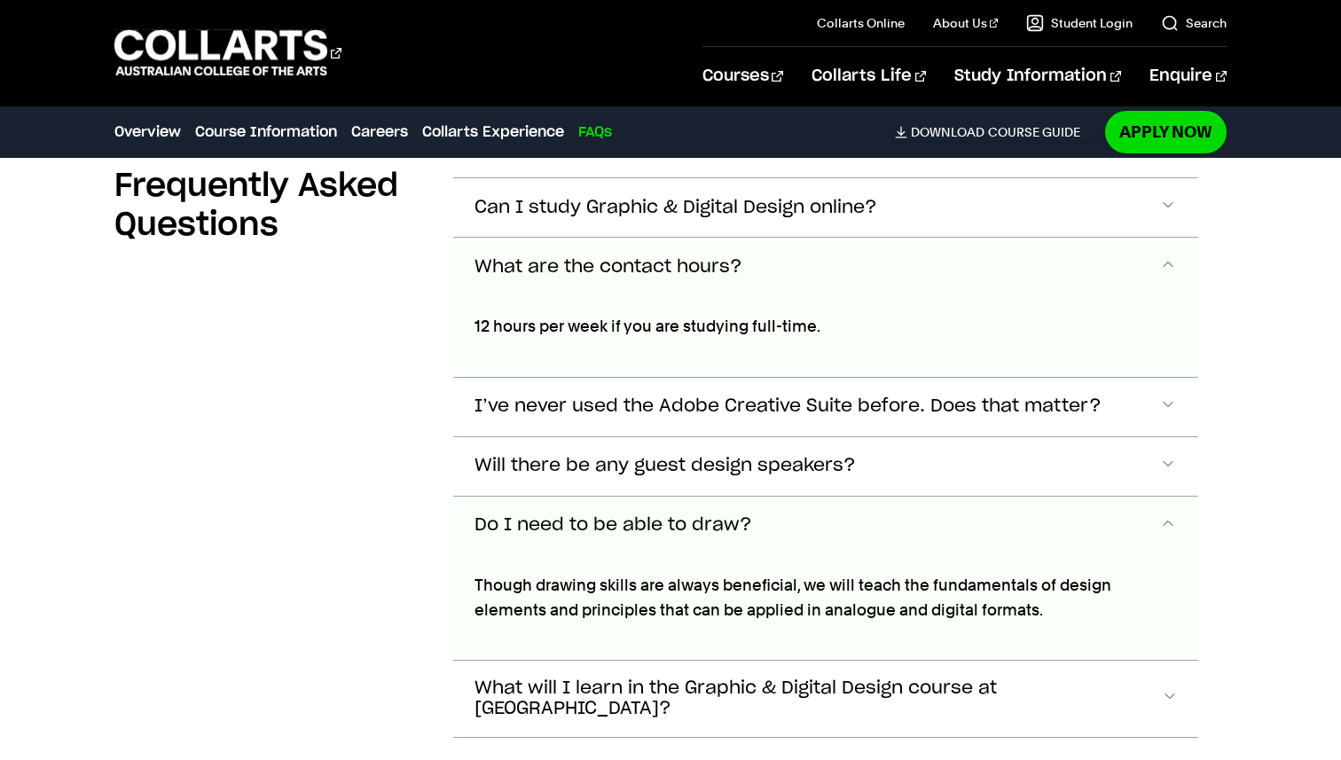
scroll to position [8845, 0]
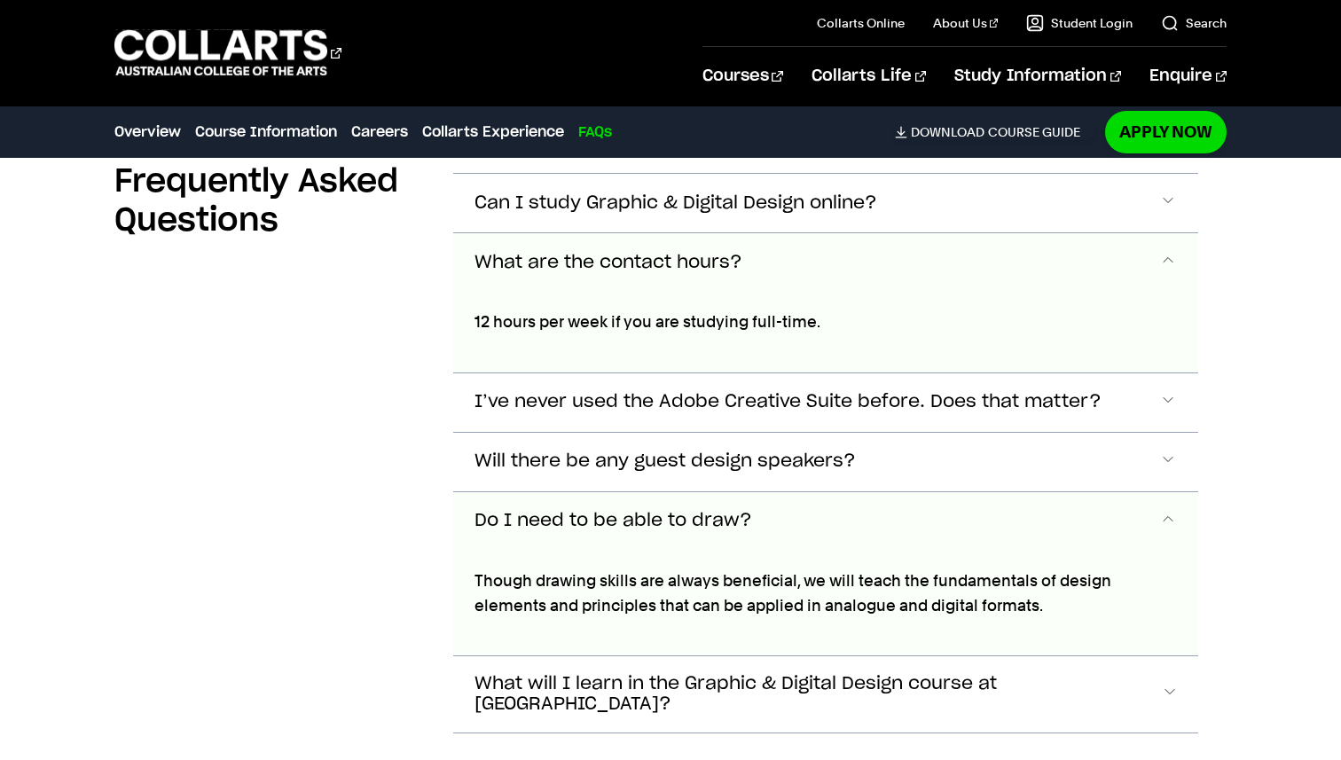
click at [582, 492] on button "Do I need to be able to draw?" at bounding box center [826, 521] width 746 height 59
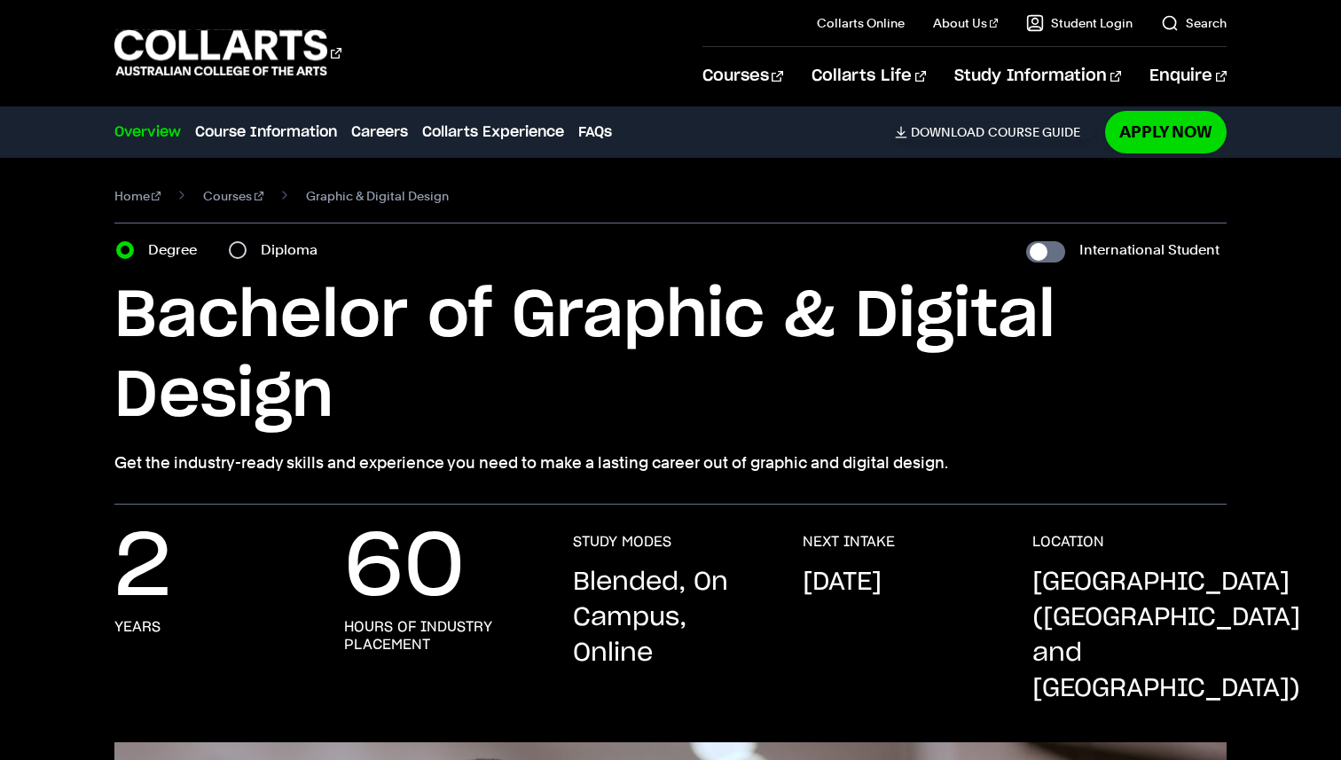
scroll to position [0, 0]
